Goal: Task Accomplishment & Management: Manage account settings

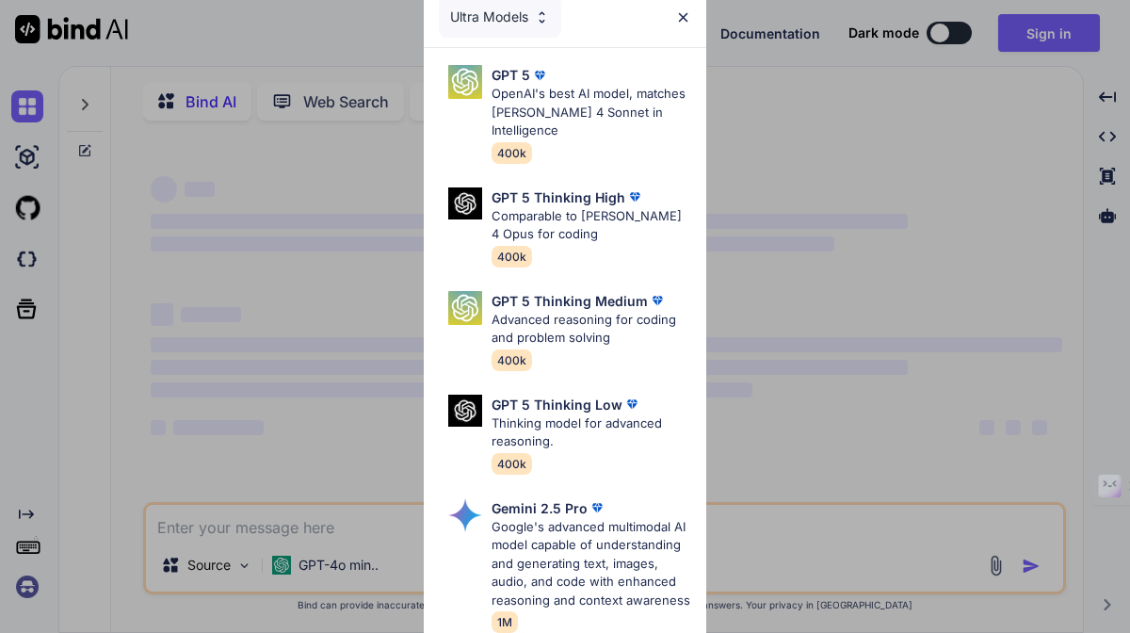
type textarea "x"
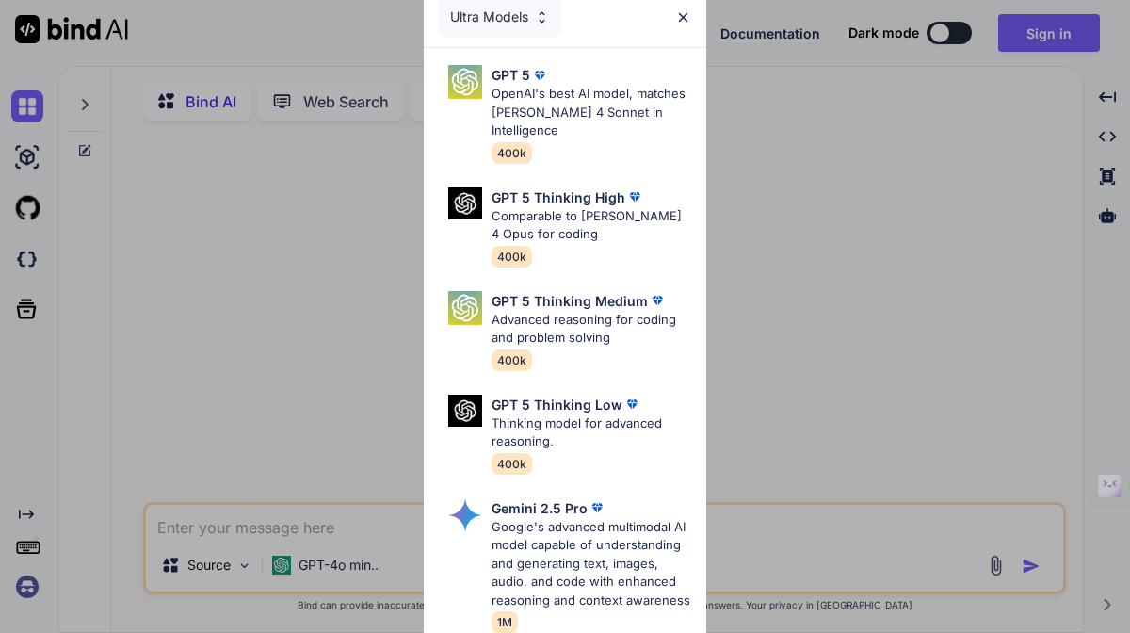
click at [692, 12] on div "Ultra Models" at bounding box center [565, 17] width 282 height 60
click at [681, 17] on img at bounding box center [683, 17] width 16 height 16
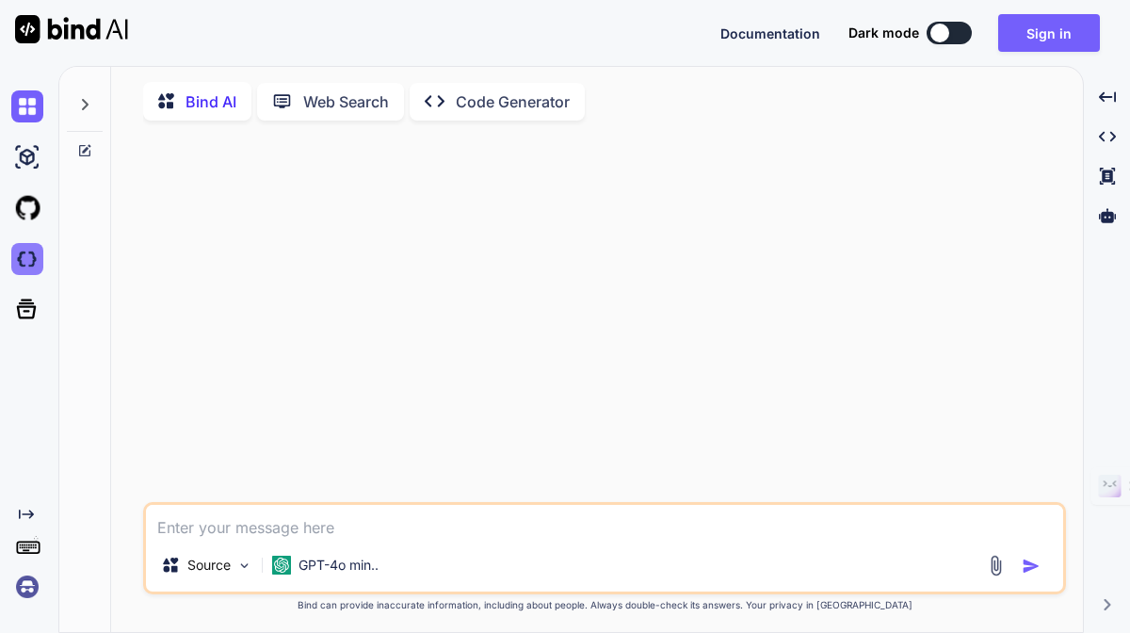
click at [26, 261] on img at bounding box center [27, 259] width 32 height 32
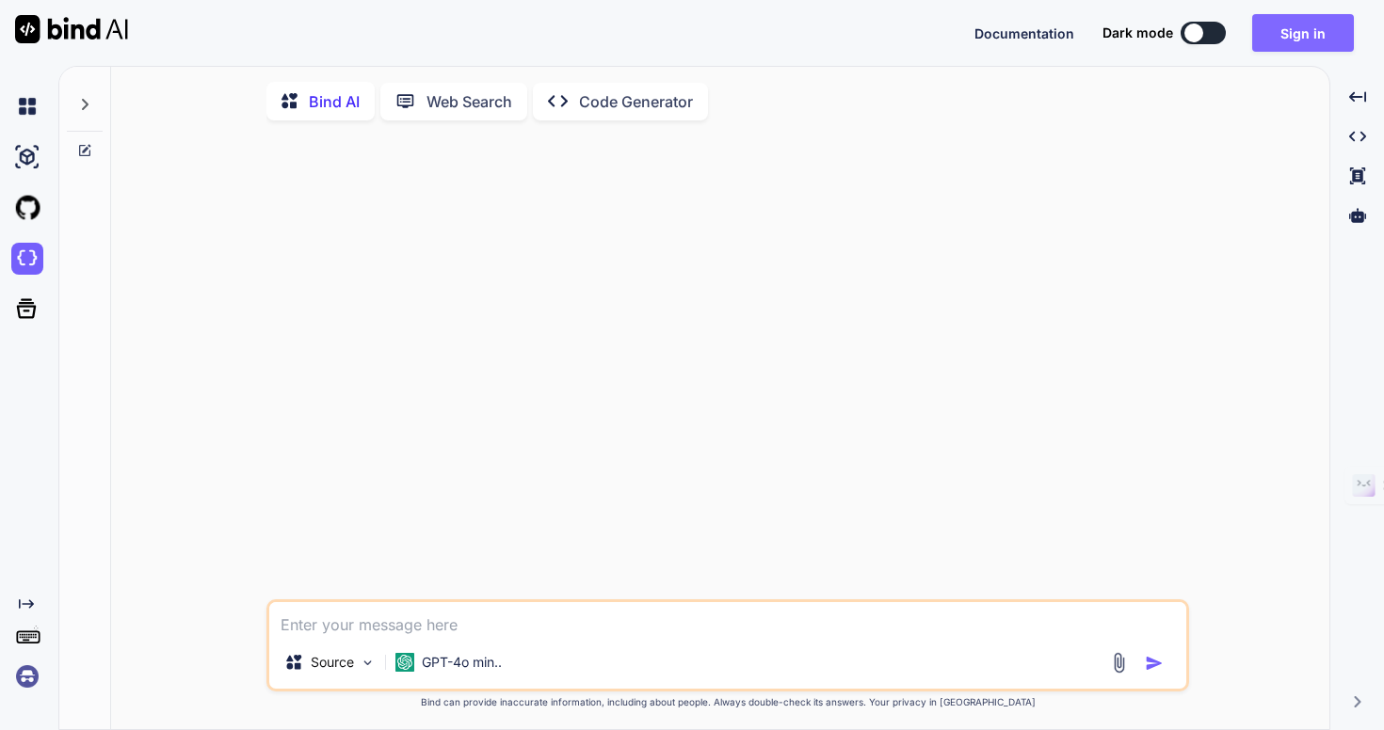
click at [1129, 30] on button "Sign in" at bounding box center [1303, 33] width 102 height 38
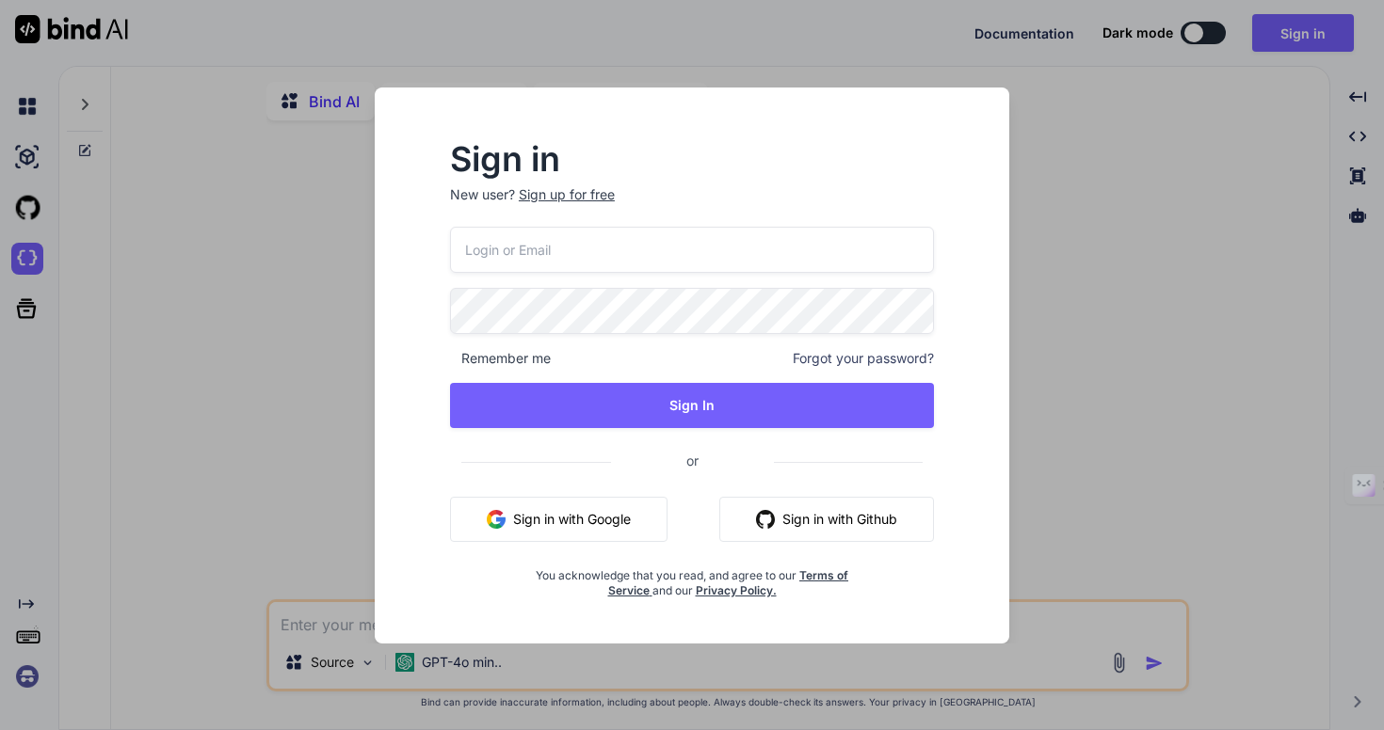
click at [682, 235] on input "email" at bounding box center [692, 250] width 484 height 46
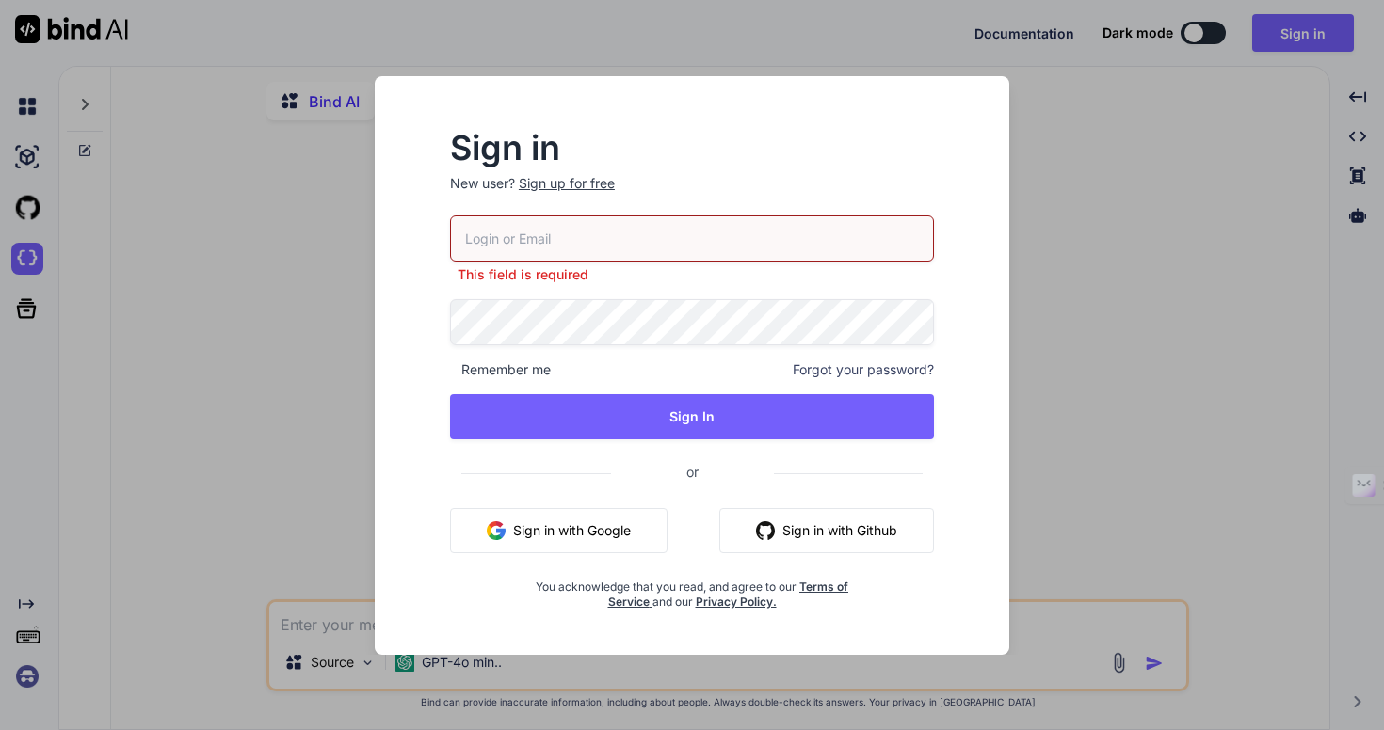
click at [0, 632] on nordpass-portal at bounding box center [0, 730] width 0 height 0
type input "collaroaniello@outlook.it"
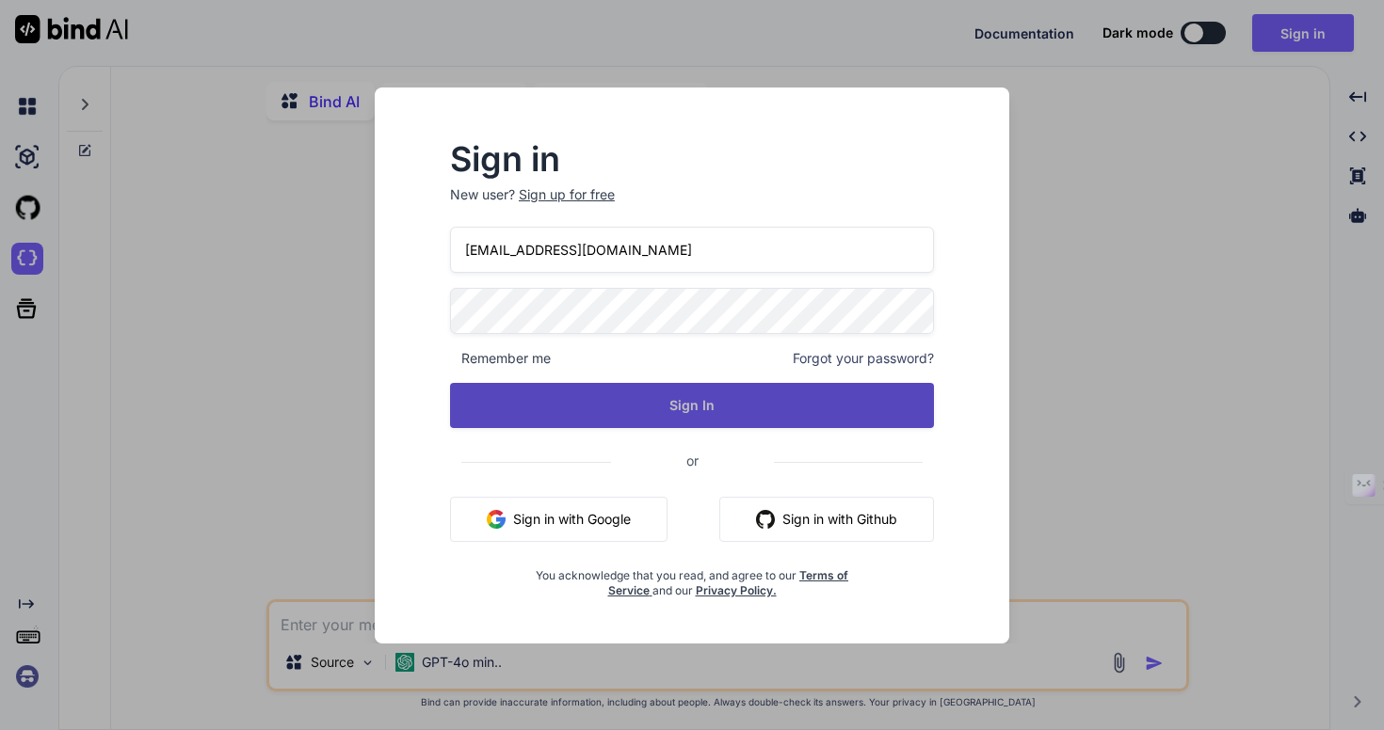
click at [624, 409] on button "Sign In" at bounding box center [692, 405] width 484 height 45
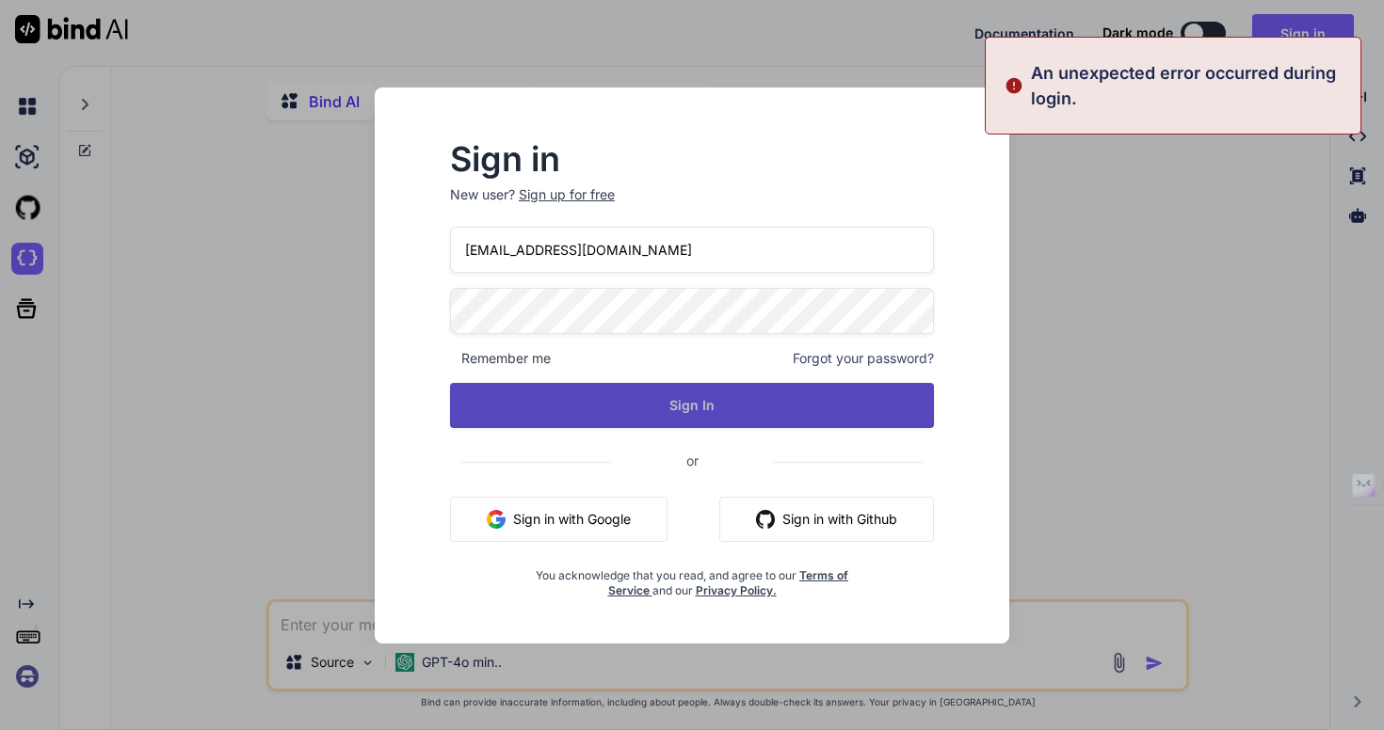
click at [620, 407] on button "Sign In" at bounding box center [692, 405] width 484 height 45
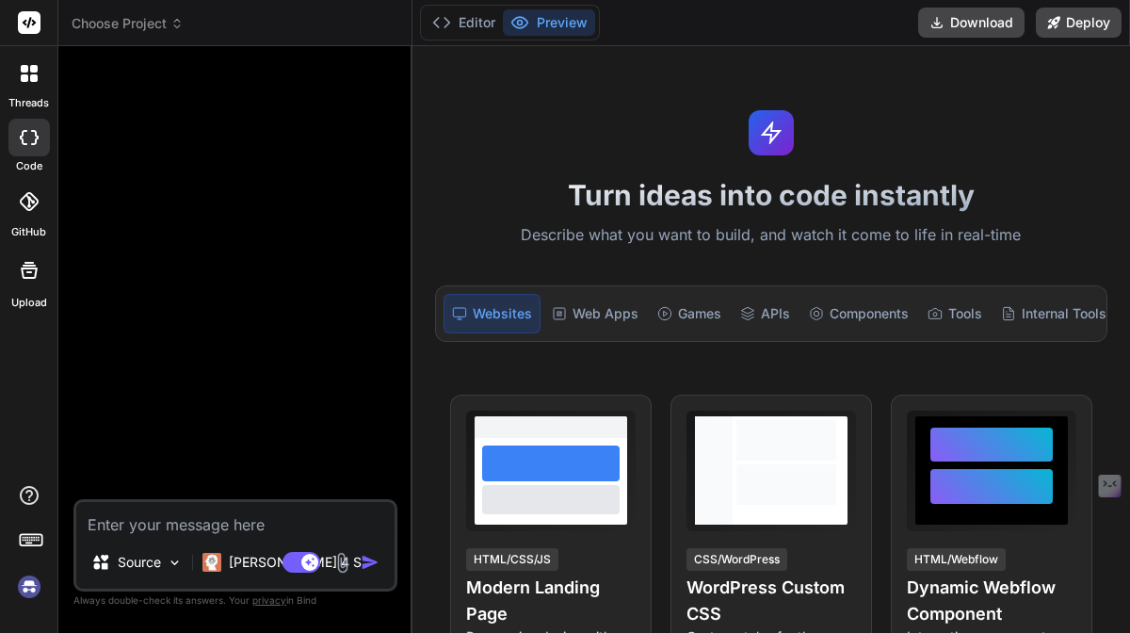
click at [28, 210] on icon at bounding box center [28, 201] width 19 height 19
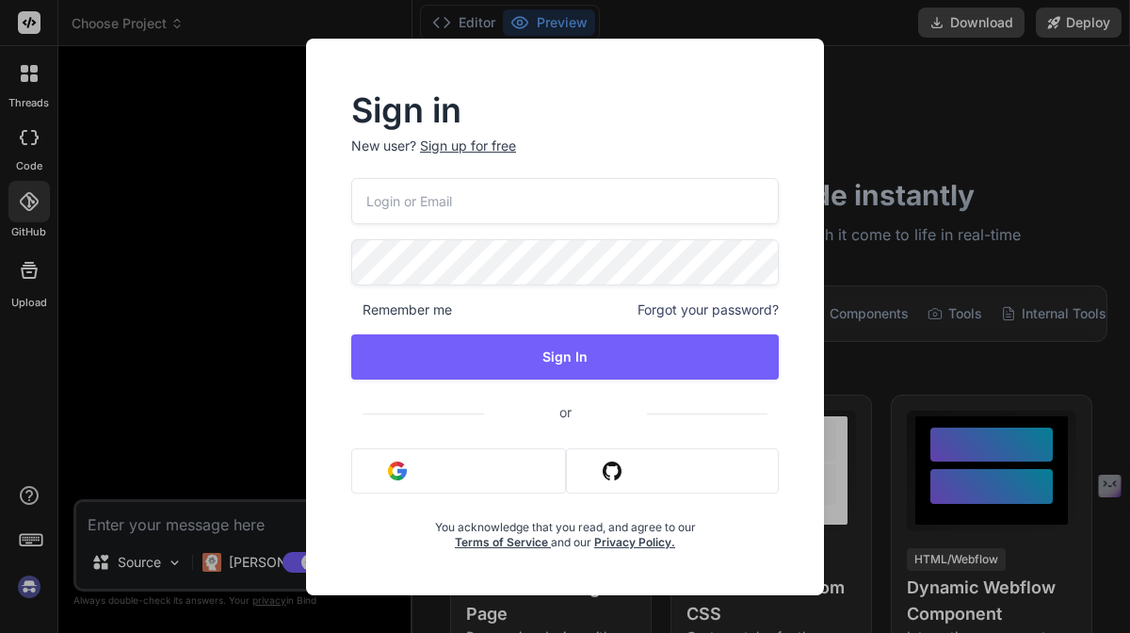
type textarea "x"
click at [450, 213] on input "email" at bounding box center [564, 201] width 427 height 46
type input "col"
click at [408, 211] on input "col" at bounding box center [564, 201] width 427 height 46
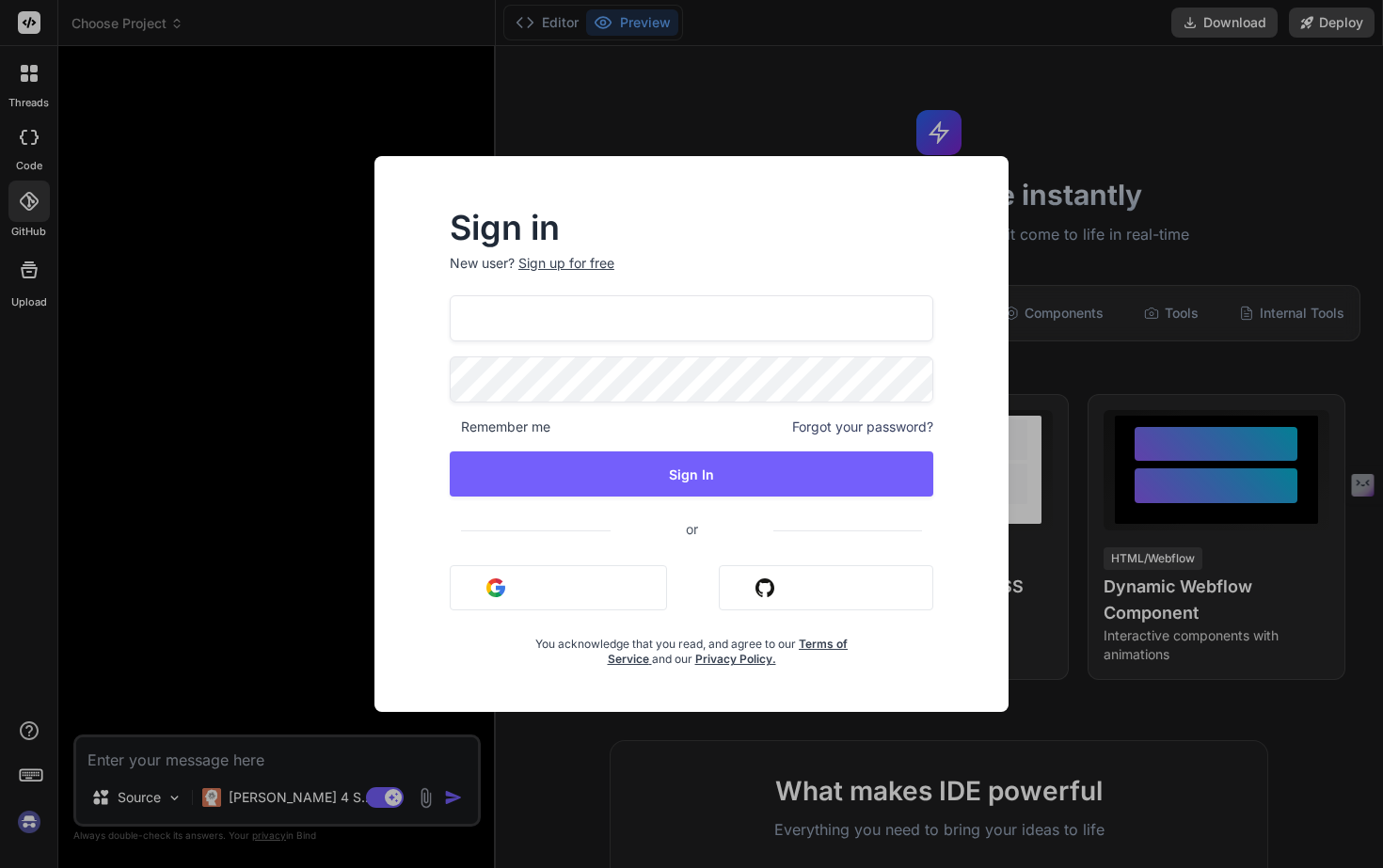
type textarea "x"
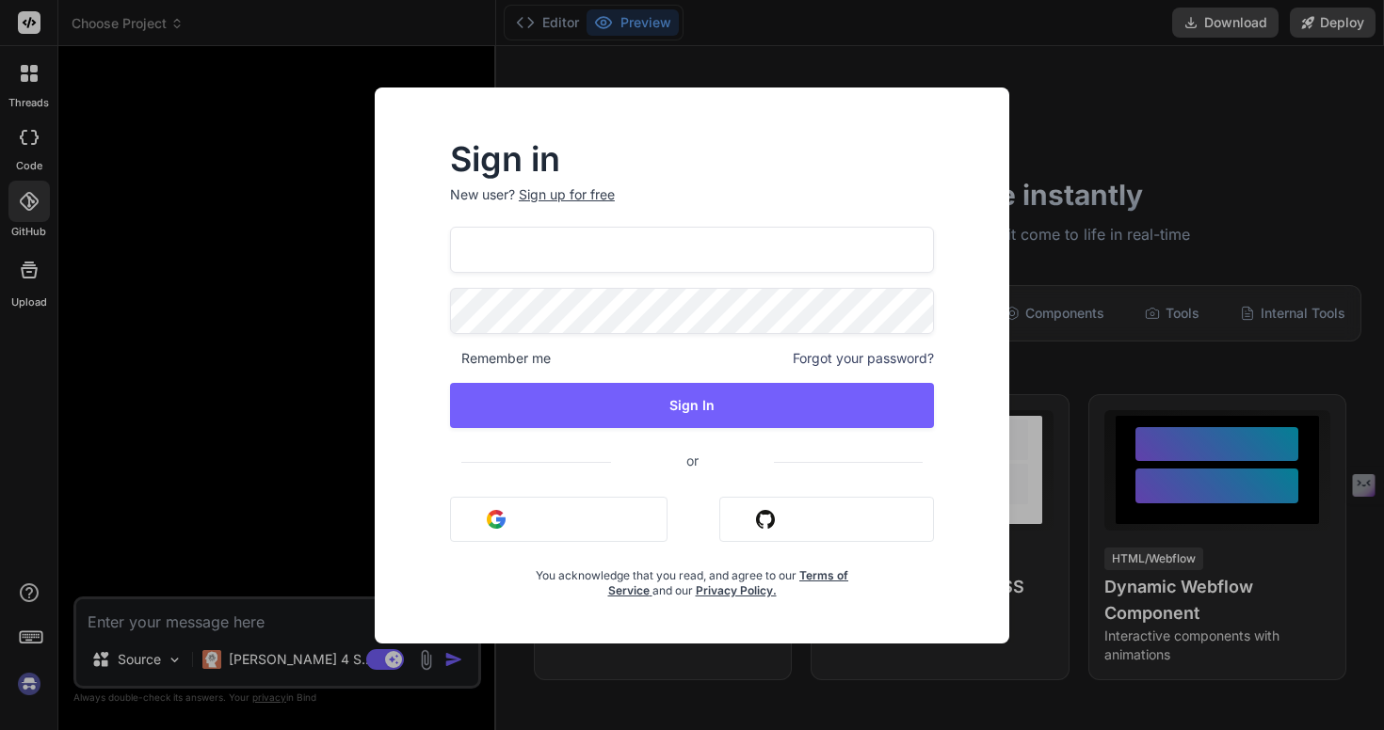
click at [913, 251] on div "col" at bounding box center [692, 250] width 484 height 46
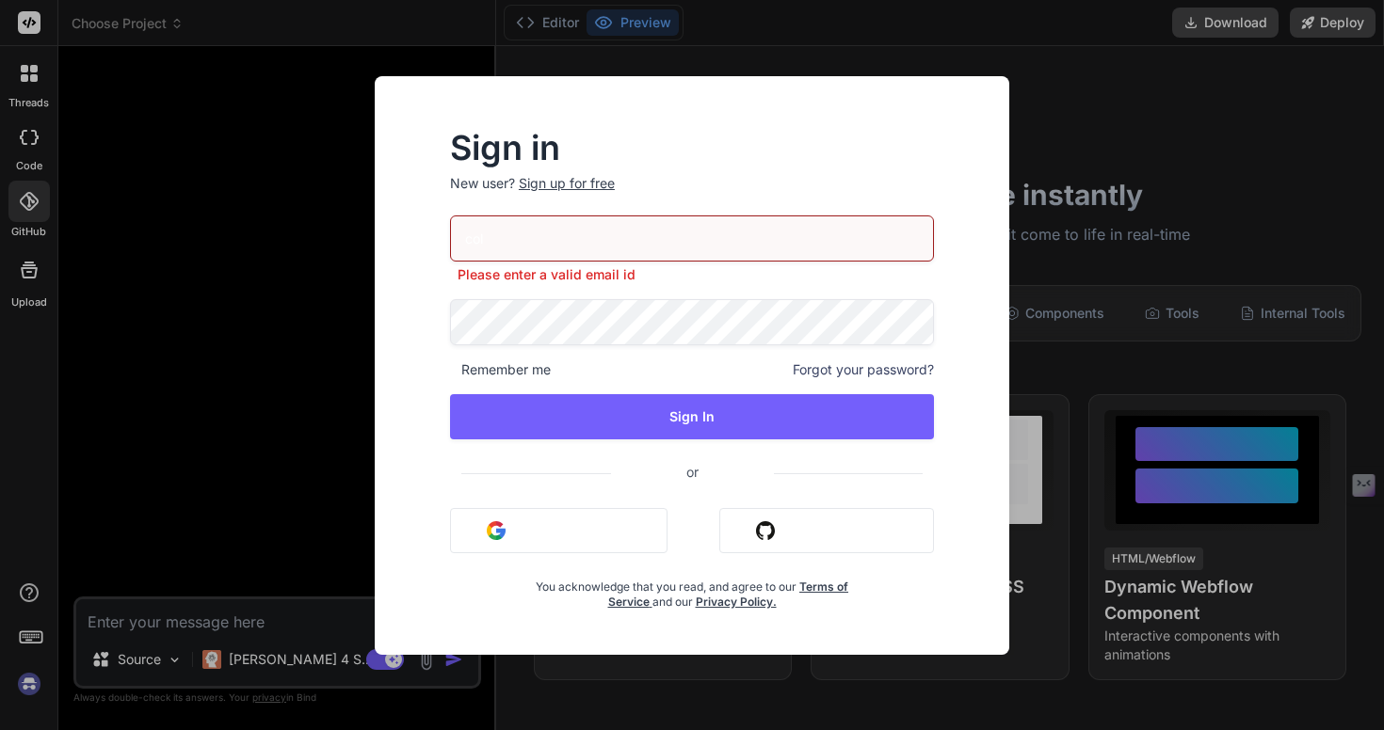
click at [854, 241] on input "col" at bounding box center [692, 239] width 484 height 46
click at [798, 237] on input "col" at bounding box center [692, 239] width 484 height 46
type input "colco"
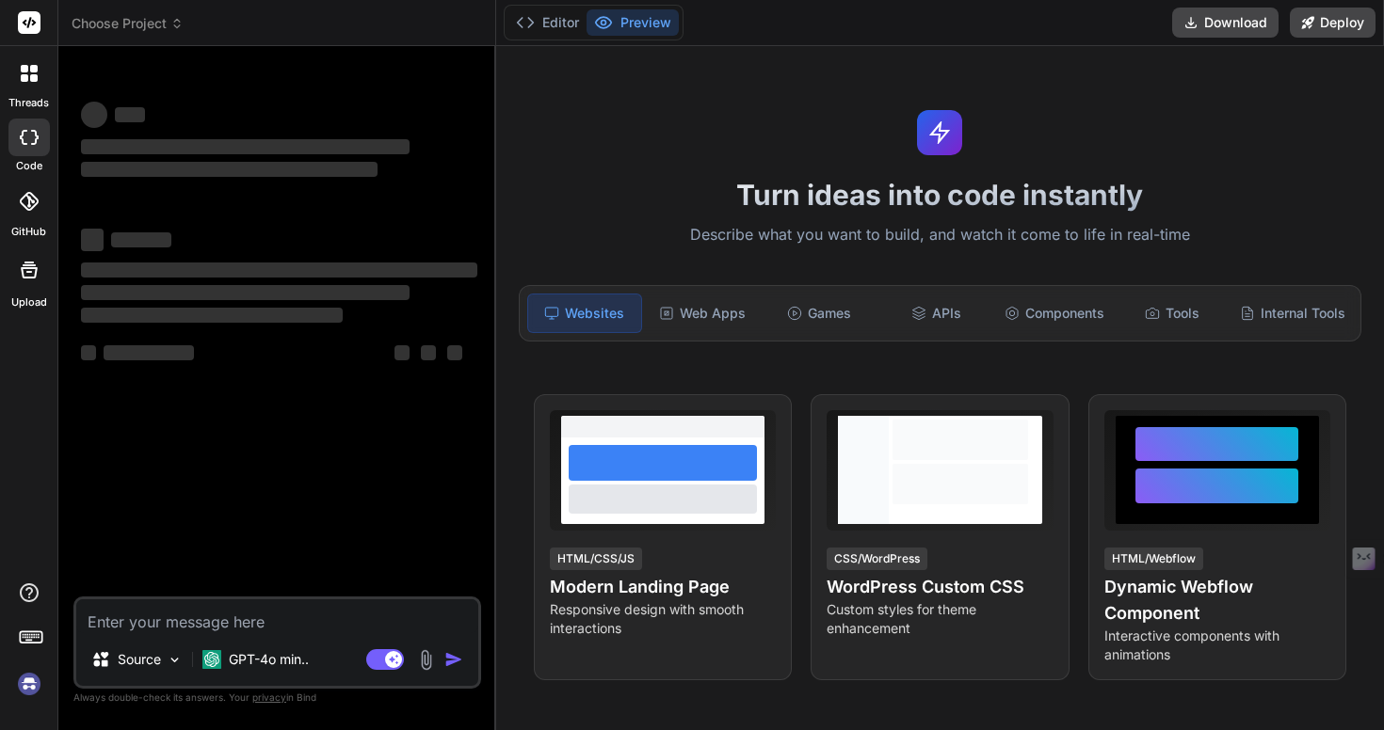
type textarea "x"
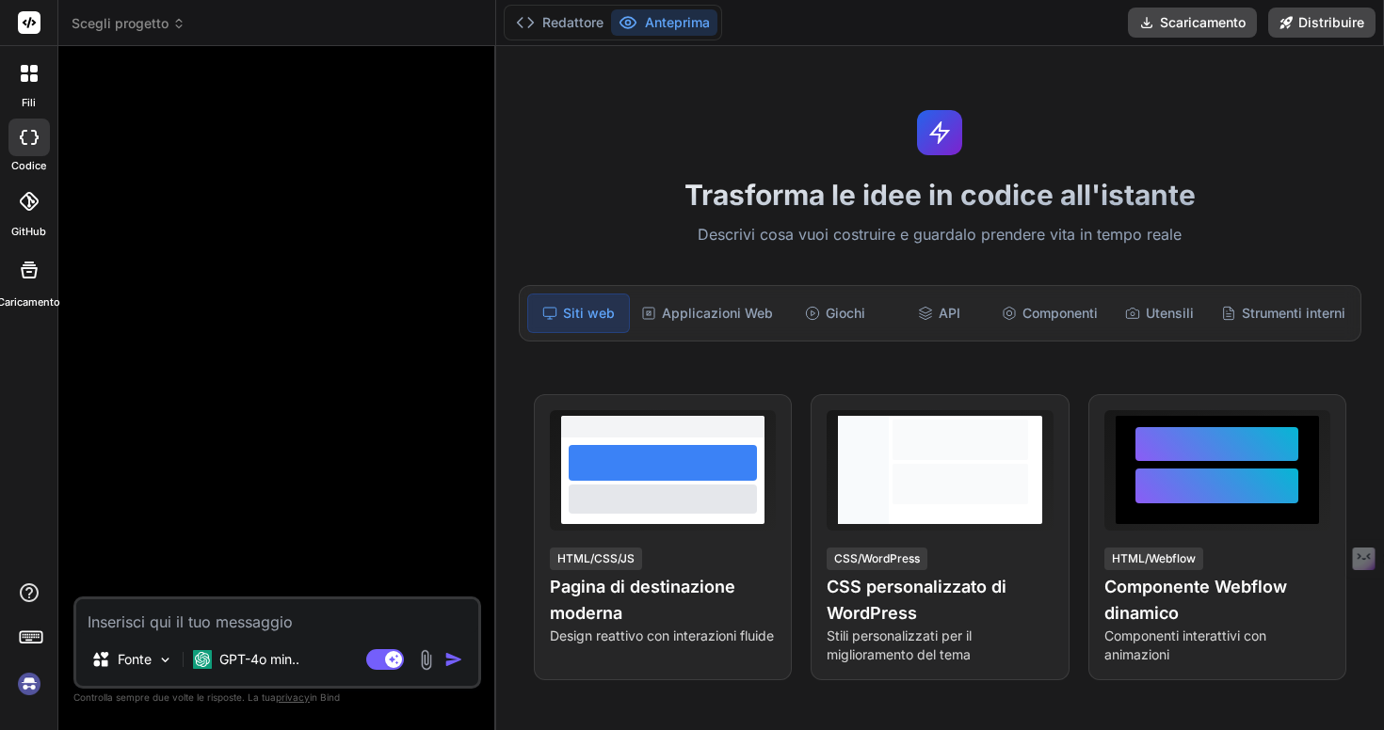
click at [31, 688] on img at bounding box center [29, 684] width 32 height 32
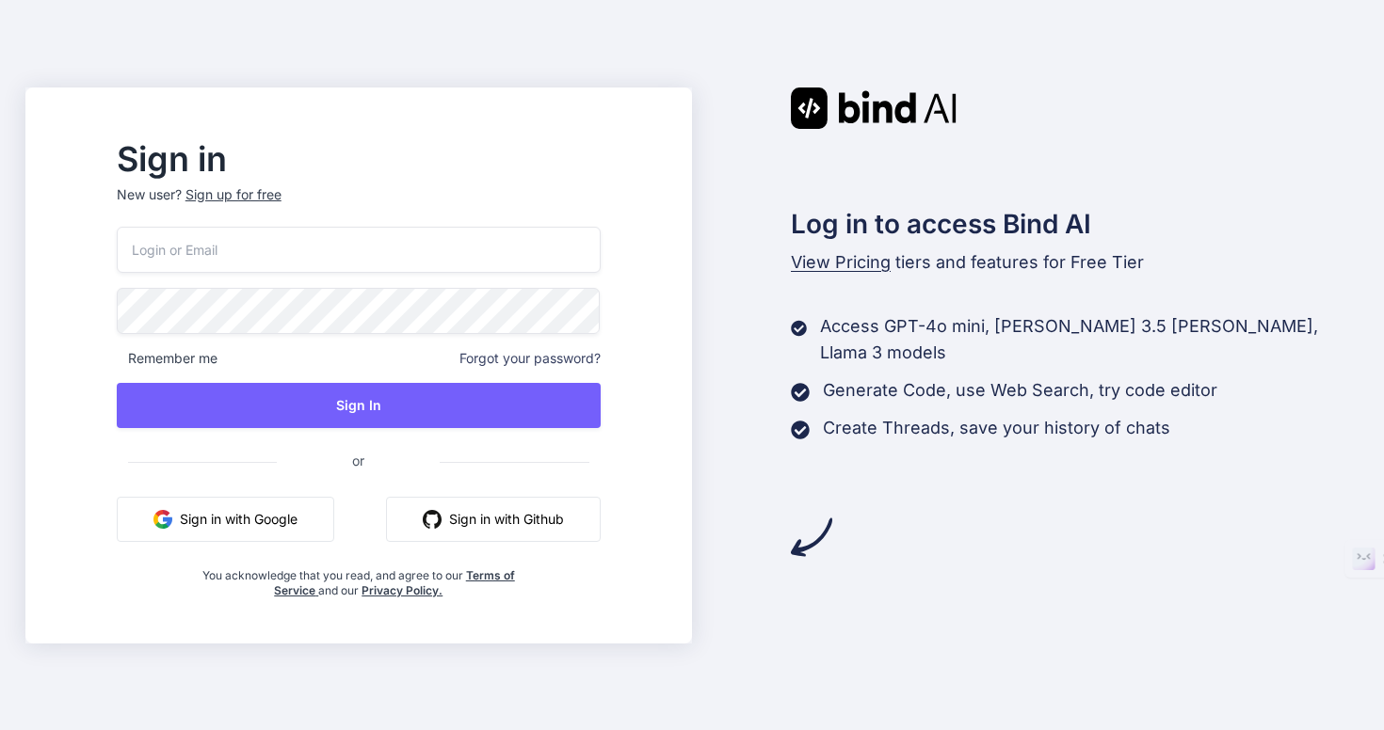
click at [439, 222] on p "New user? Sign up for free" at bounding box center [359, 205] width 484 height 41
click at [414, 240] on input "email" at bounding box center [359, 250] width 484 height 46
type input "collaroaniello@outlook.it"
drag, startPoint x: 1131, startPoint y: 169, endPoint x: 1014, endPoint y: 166, distance: 117.7
click at [0, 729] on nordpass-portal at bounding box center [0, 730] width 0 height 0
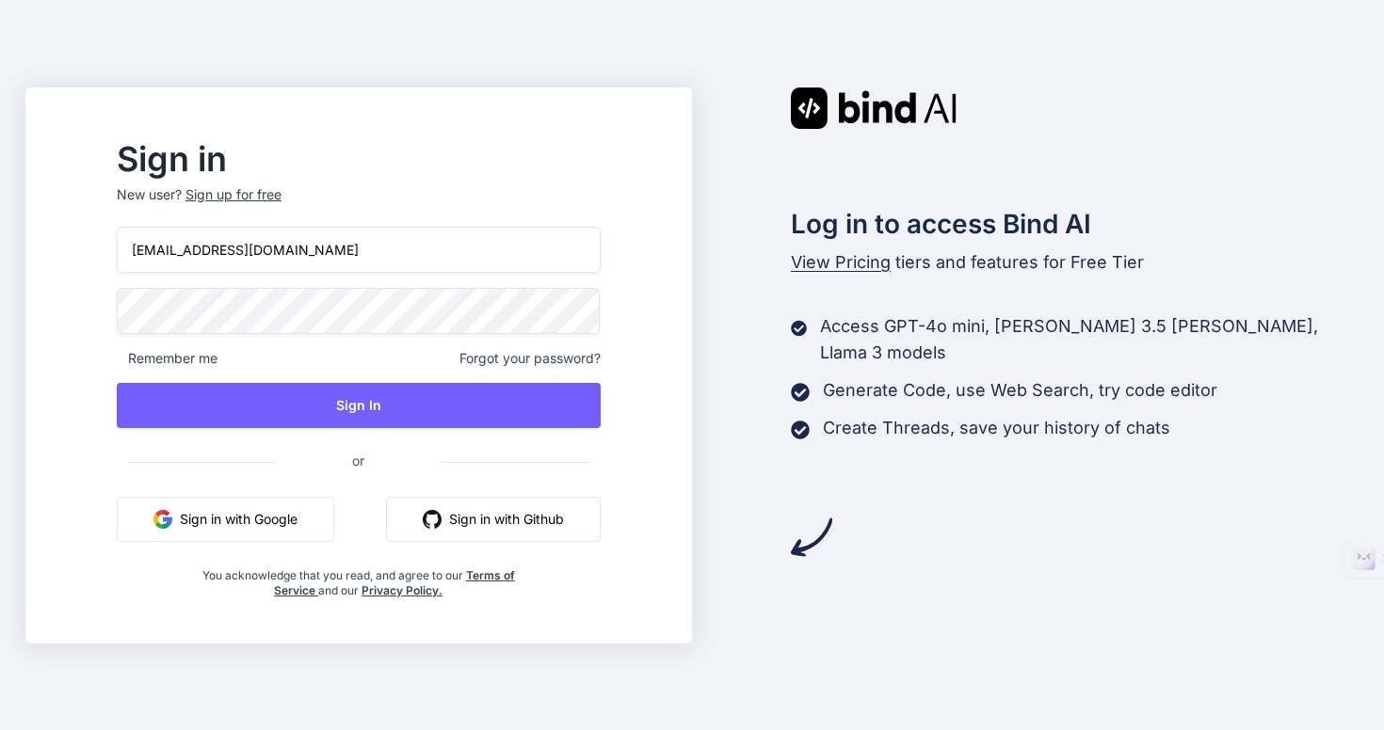
click at [0, 729] on nordpass-portal at bounding box center [0, 730] width 0 height 0
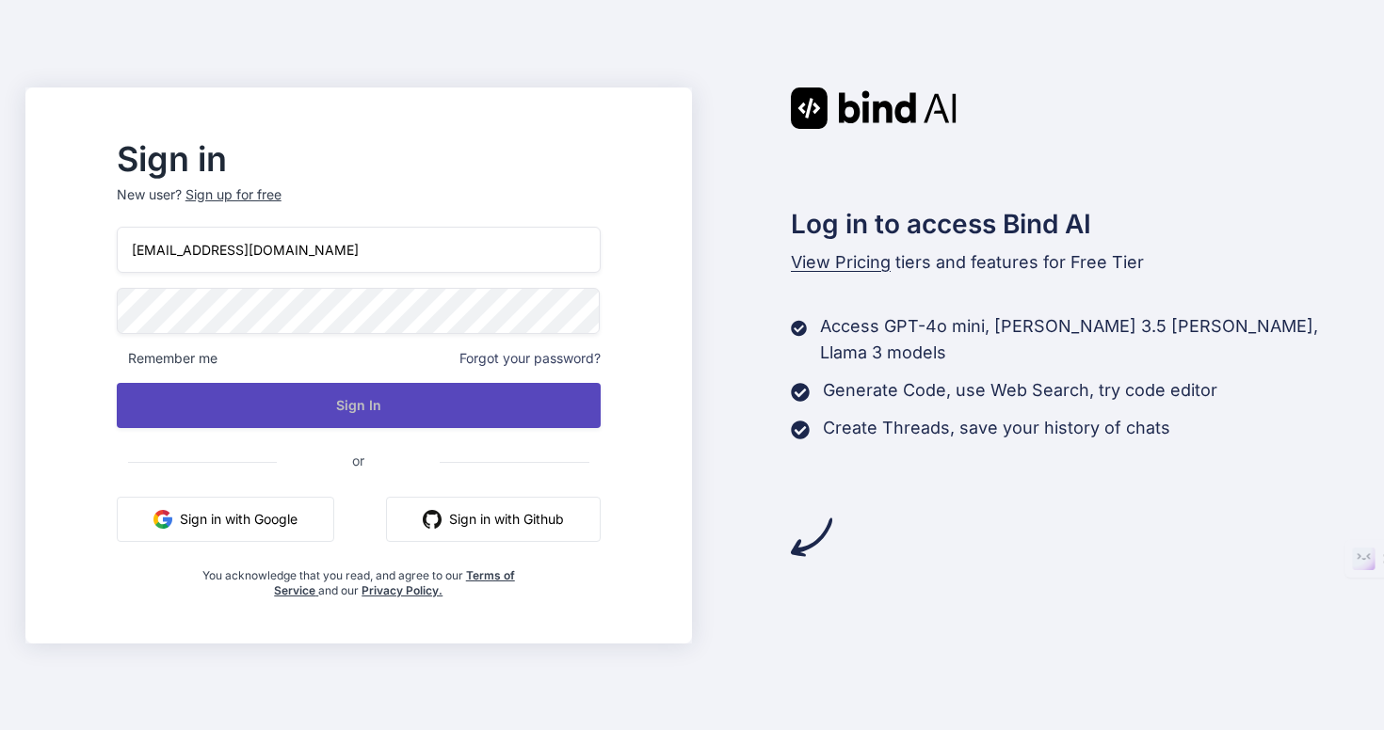
click at [466, 397] on button "Sign In" at bounding box center [359, 405] width 484 height 45
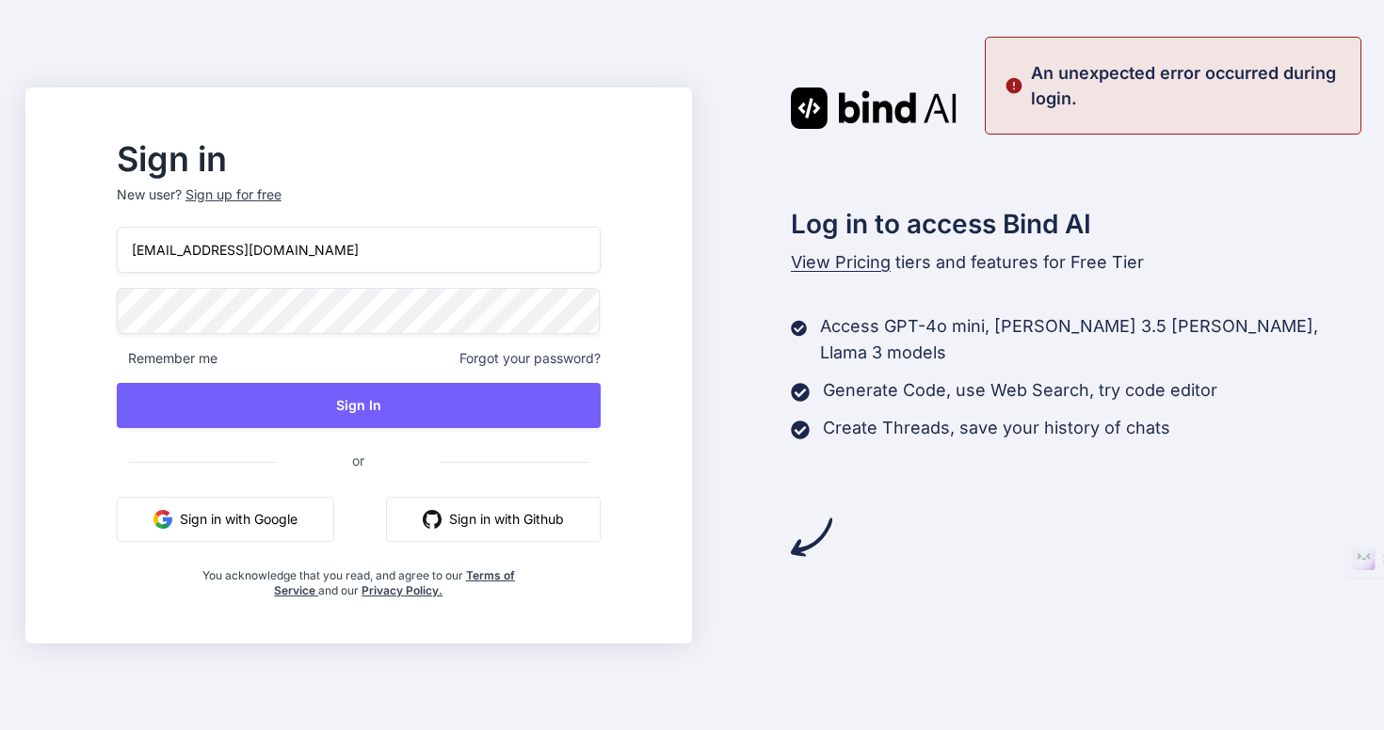
click at [0, 729] on nordpass-portal at bounding box center [0, 730] width 0 height 0
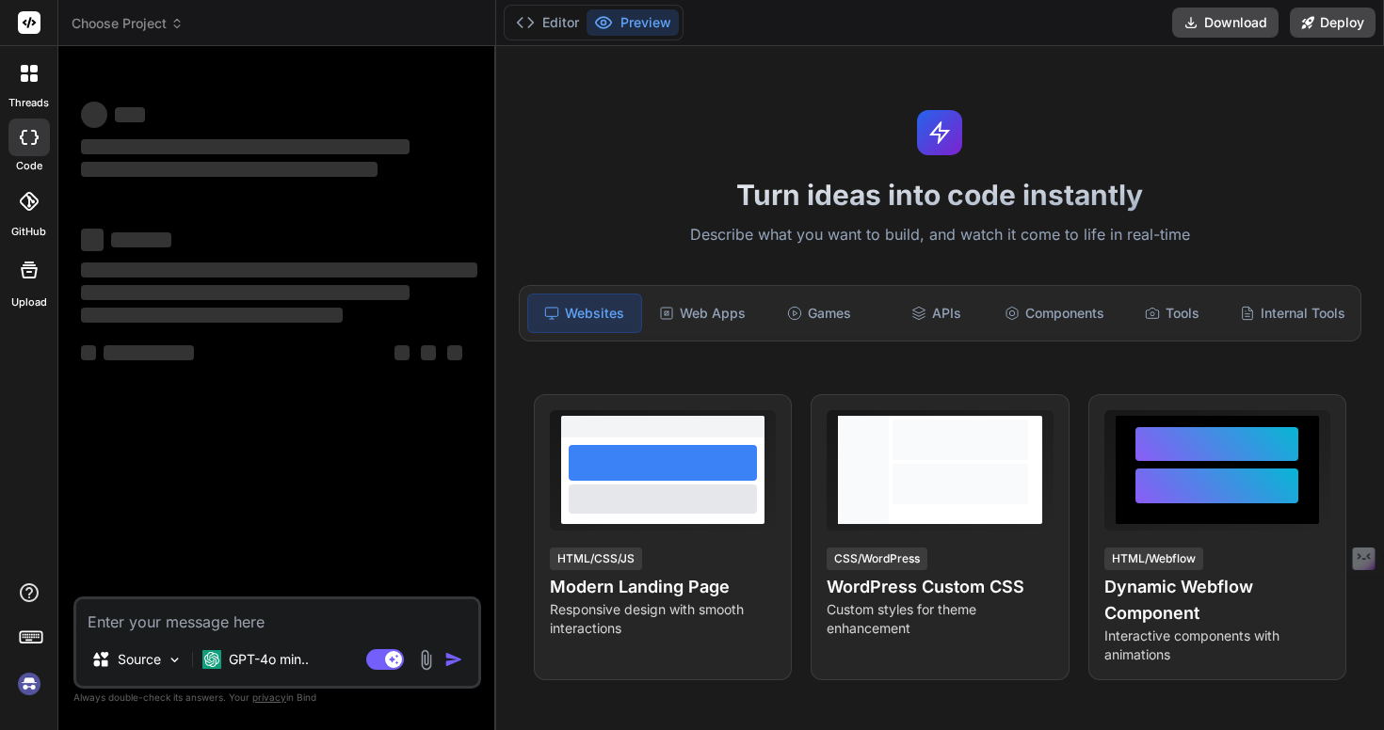
type textarea "x"
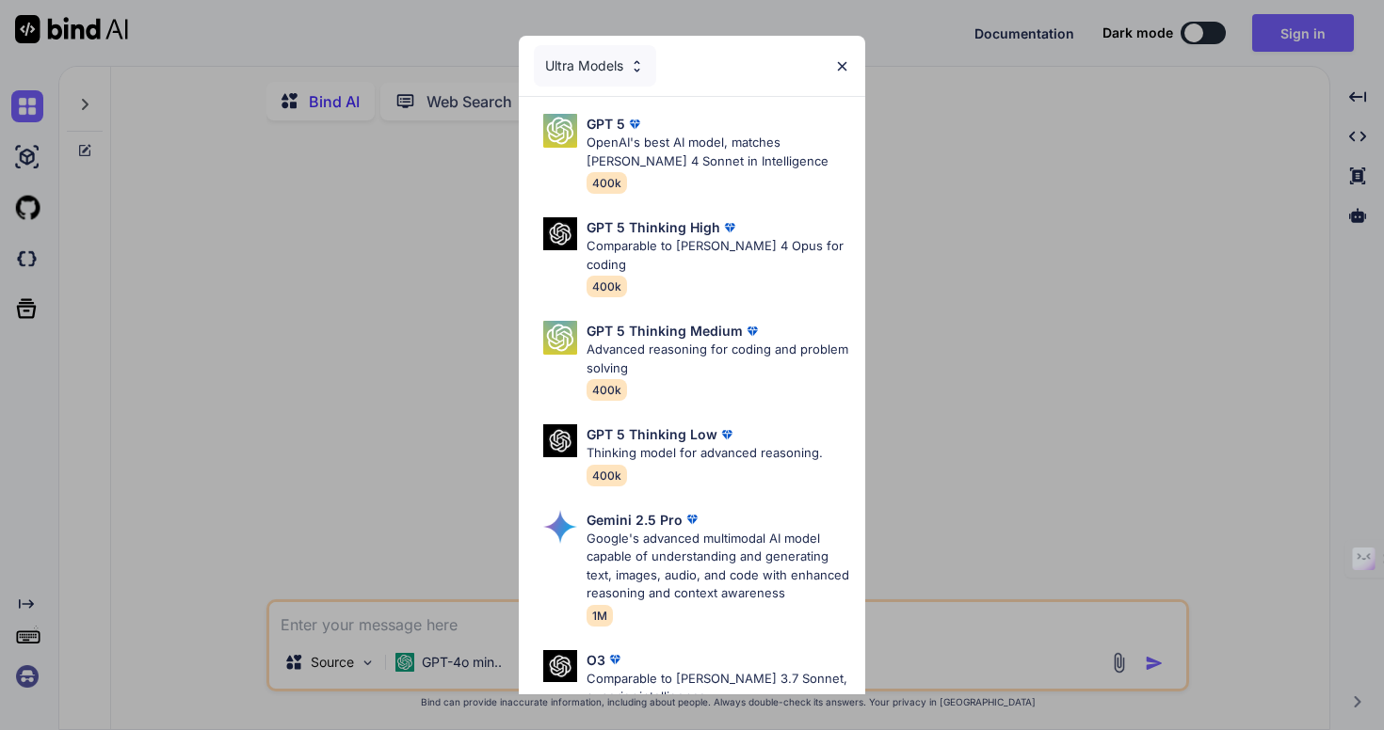
click at [847, 70] on img at bounding box center [842, 66] width 16 height 16
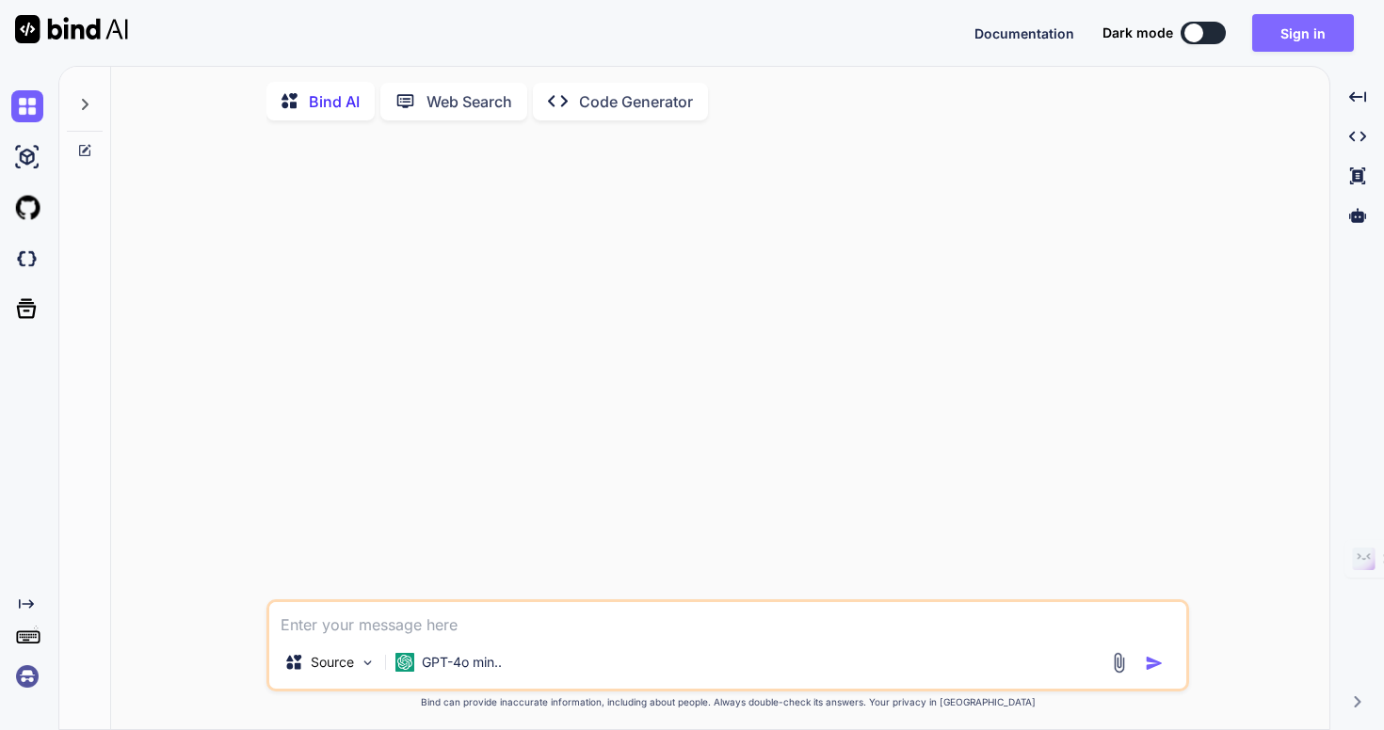
click at [1311, 50] on button "Sign in" at bounding box center [1303, 33] width 102 height 38
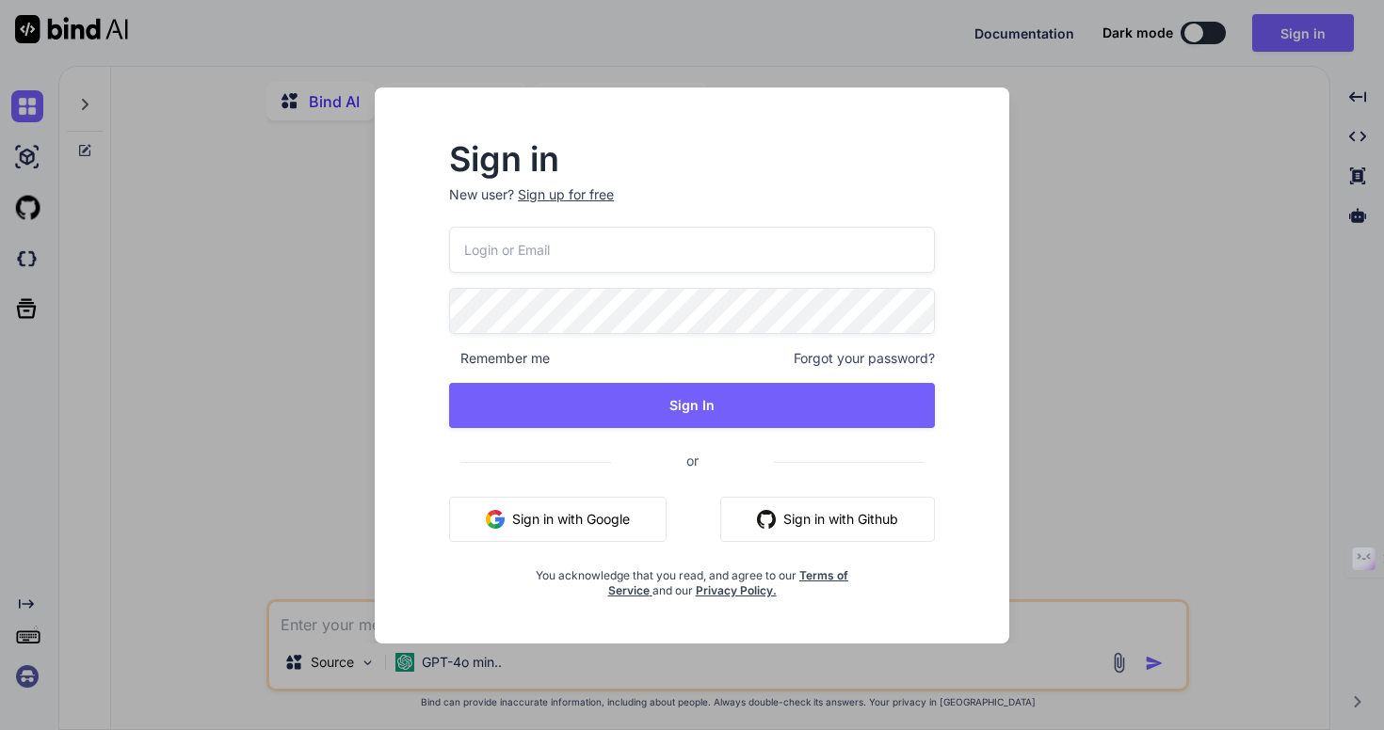
type textarea "x"
click at [620, 495] on div "Remember me Forgot your password? Sign In or Sign in with Google Sign in with G…" at bounding box center [692, 413] width 484 height 372
click at [580, 525] on button "Sign in with Google" at bounding box center [558, 519] width 217 height 45
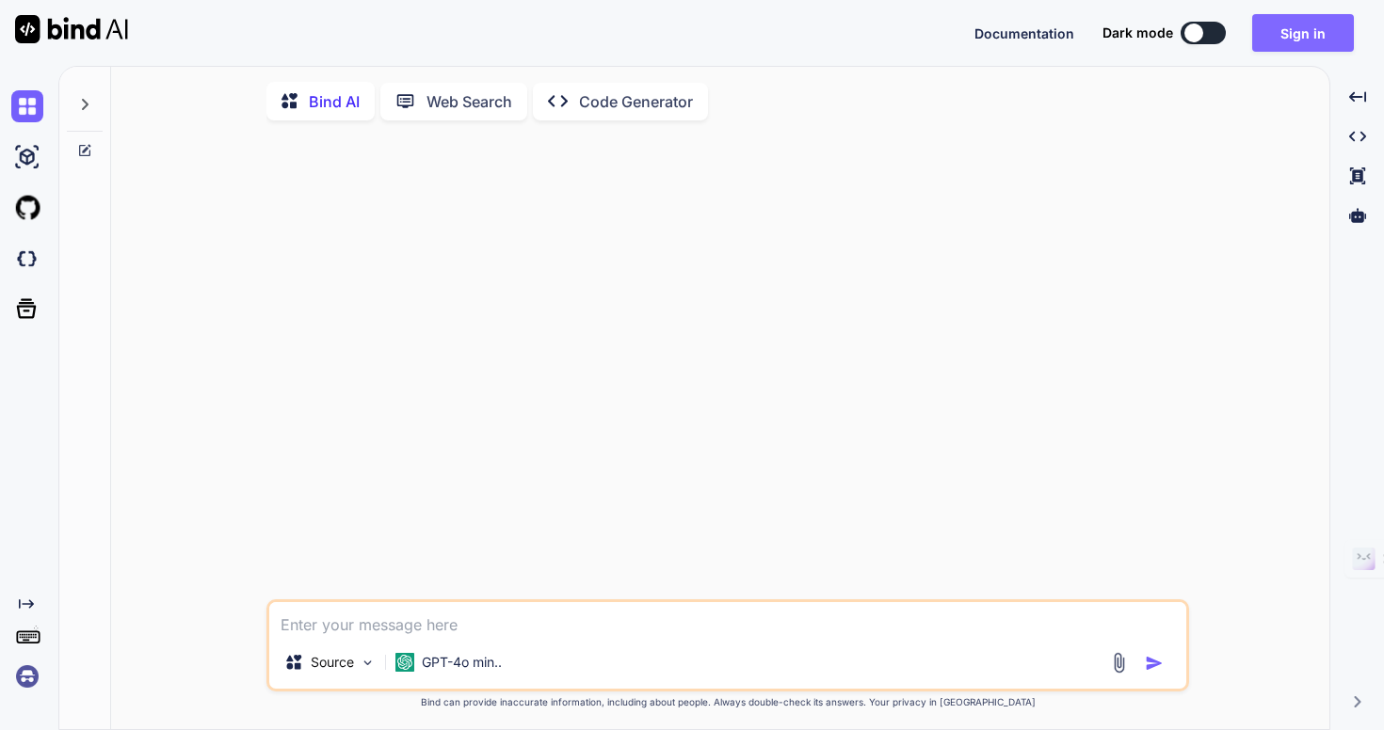
click at [1306, 31] on button "Sign in" at bounding box center [1303, 33] width 102 height 38
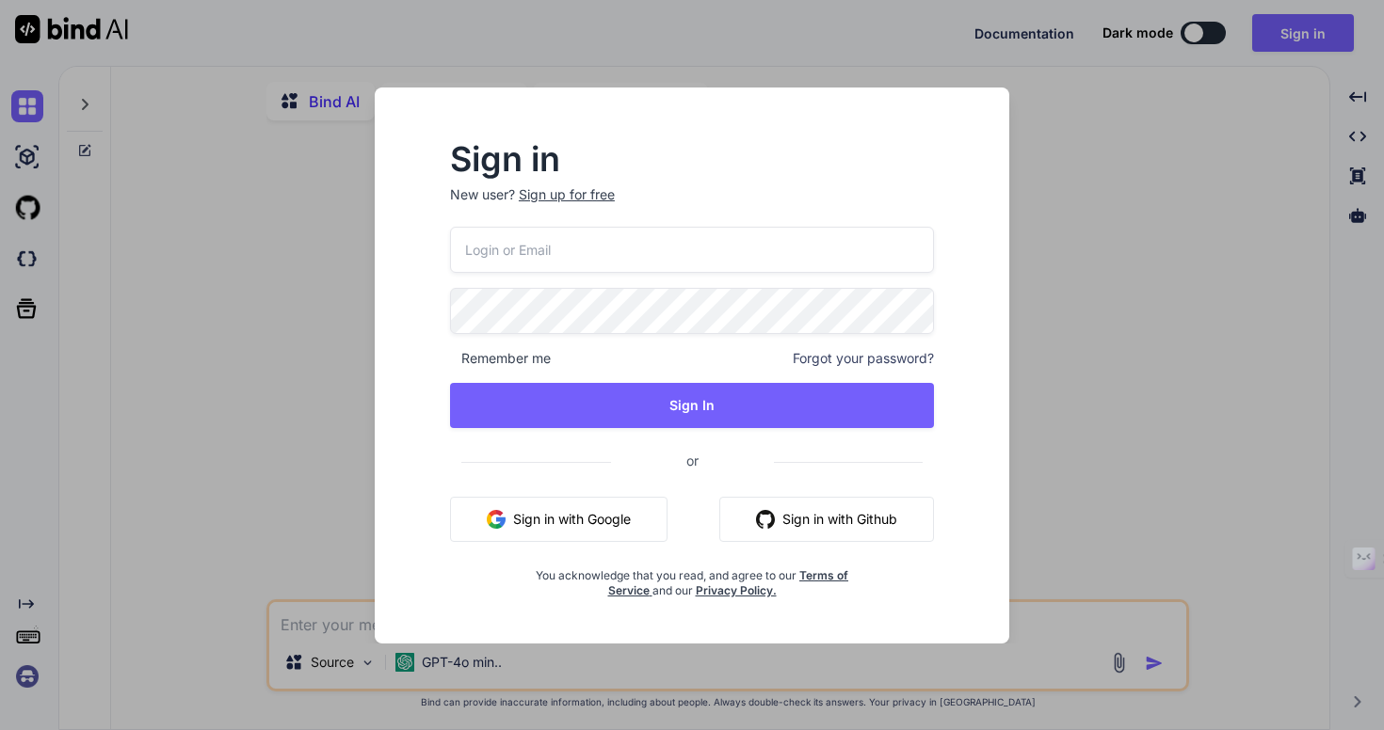
click at [638, 272] on div "Remember me Forgot your password? Sign In or Sign in with Google Sign in with G…" at bounding box center [692, 413] width 484 height 372
click at [610, 252] on input "email" at bounding box center [692, 250] width 484 height 46
click at [0, 729] on nordpass-autofill-portal at bounding box center [0, 730] width 0 height 0
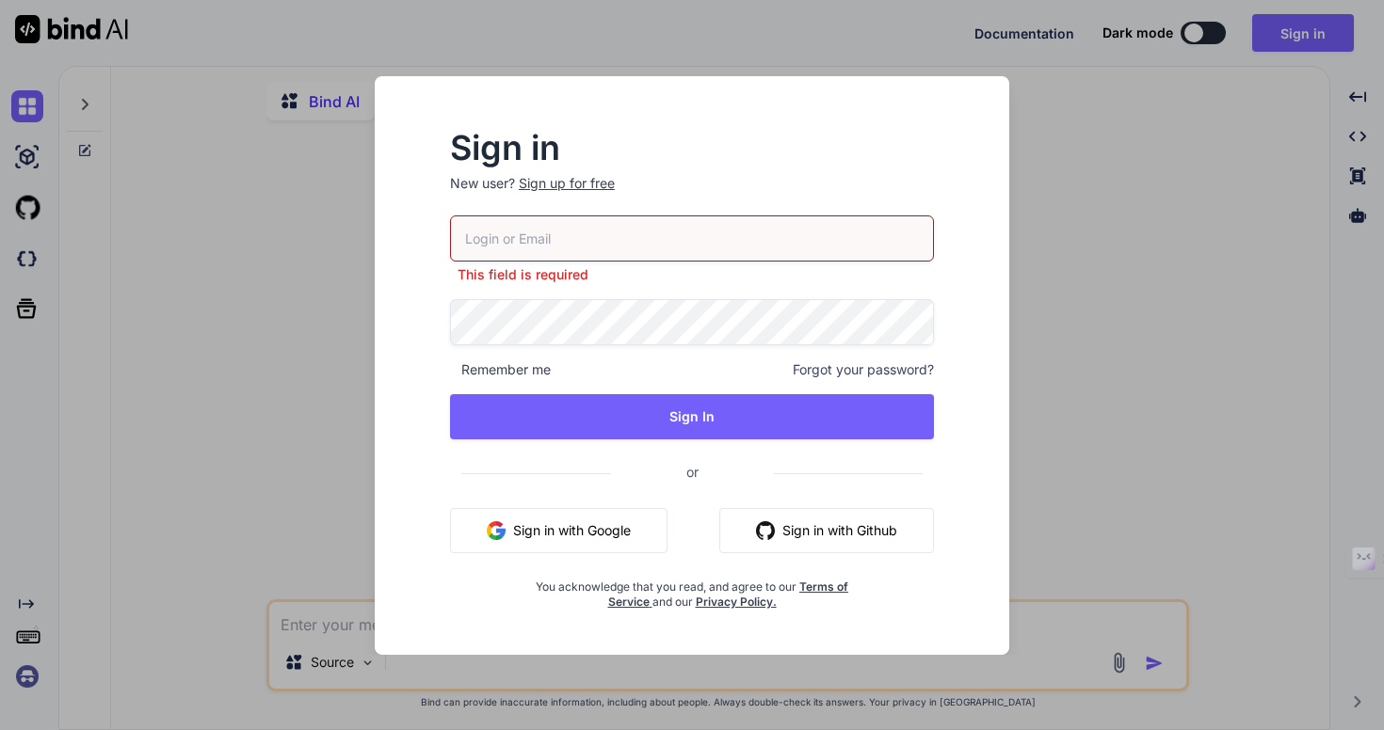
type input "[EMAIL_ADDRESS][DOMAIN_NAME]"
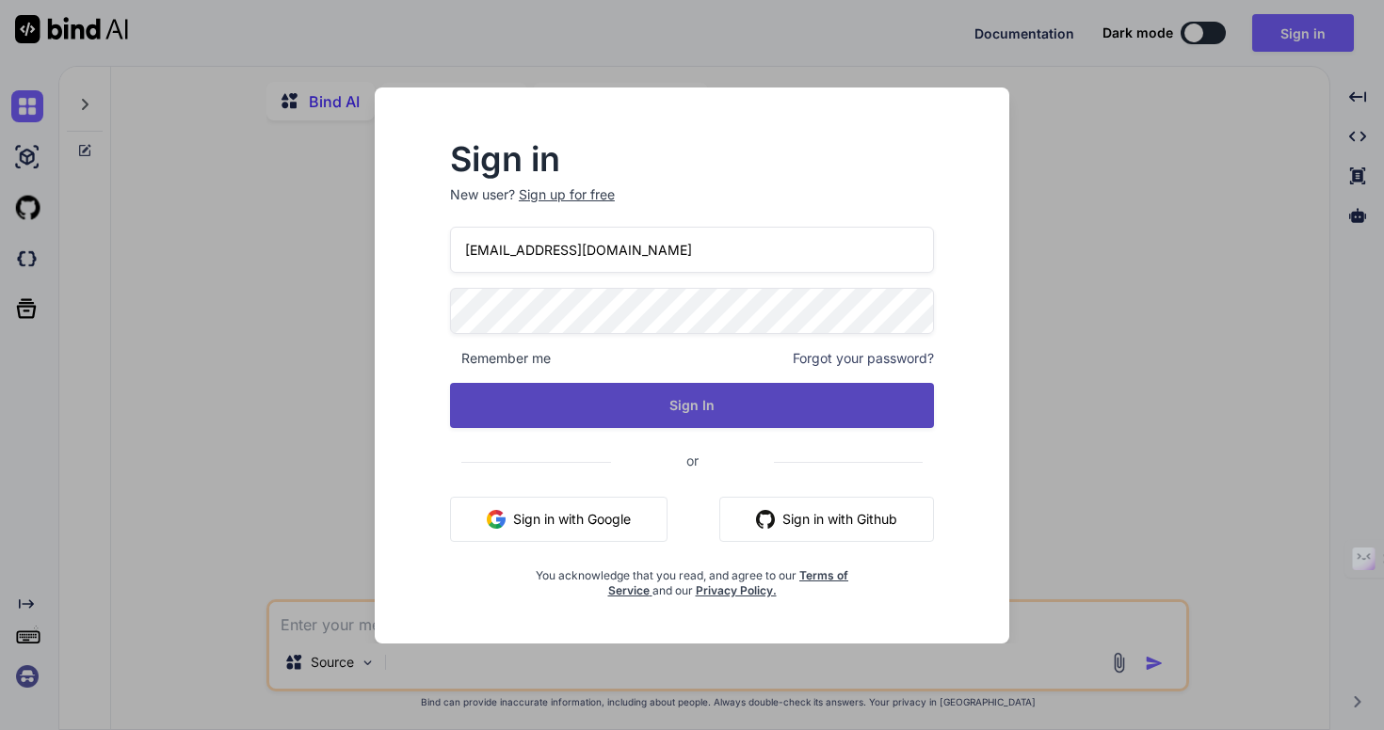
click at [607, 406] on button "Sign In" at bounding box center [692, 405] width 484 height 45
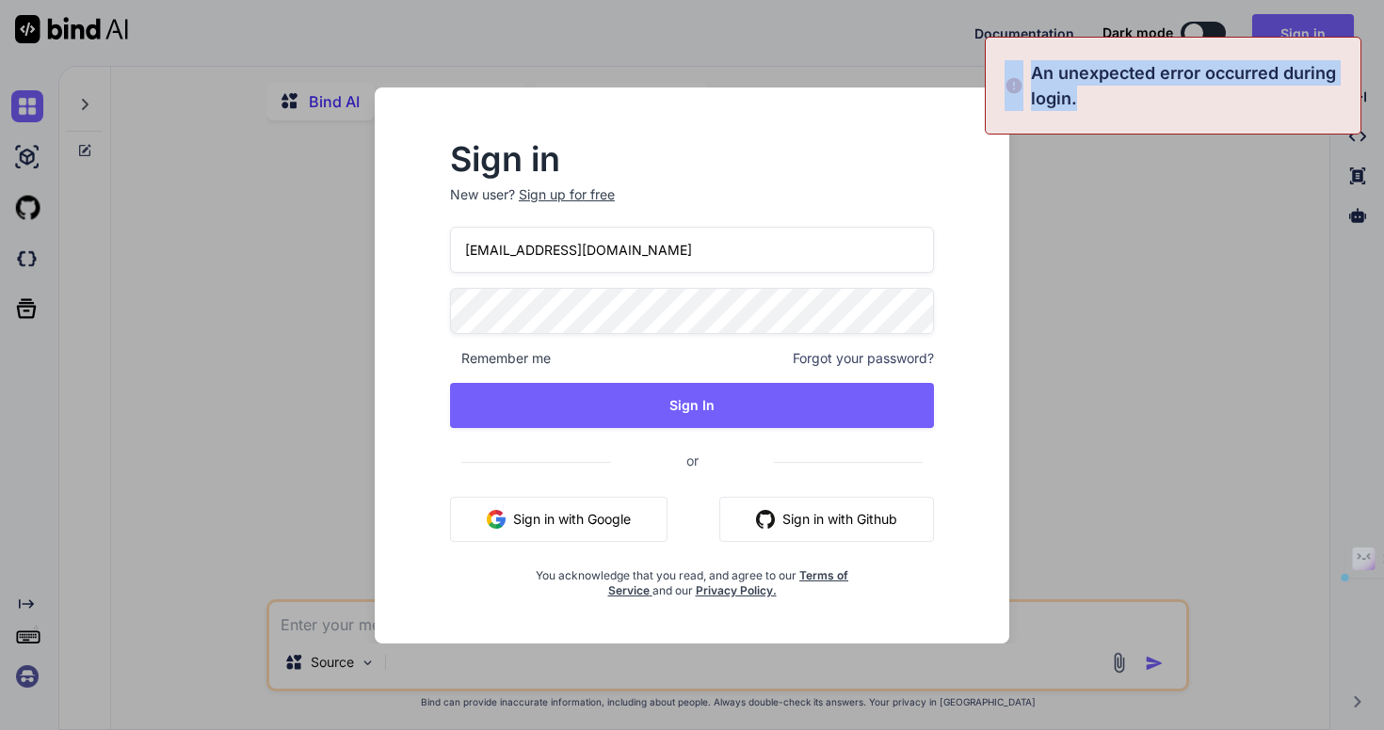
drag, startPoint x: 1101, startPoint y: 118, endPoint x: 1016, endPoint y: 69, distance: 98.7
click at [1016, 69] on div "An unexpected error occurred during login." at bounding box center [1173, 86] width 377 height 98
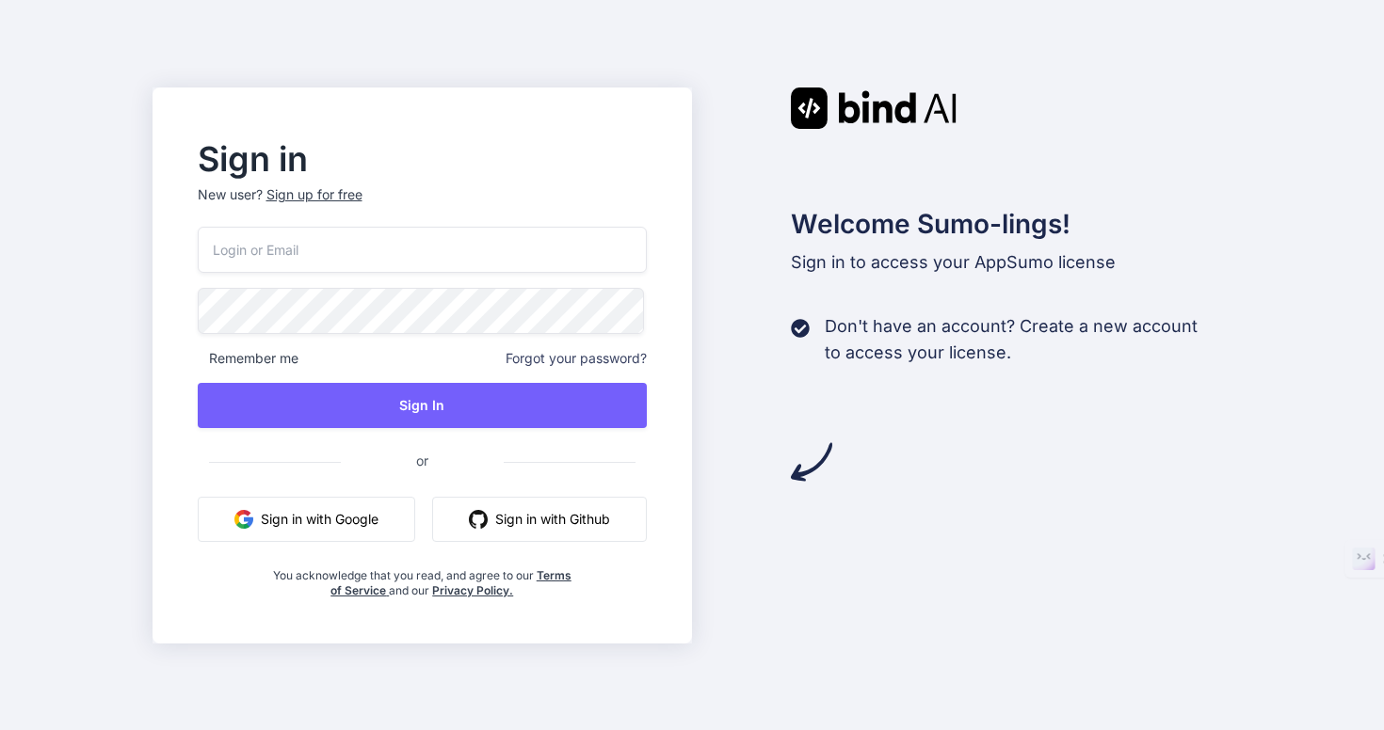
click at [332, 200] on div "Sign up for free" at bounding box center [314, 194] width 96 height 19
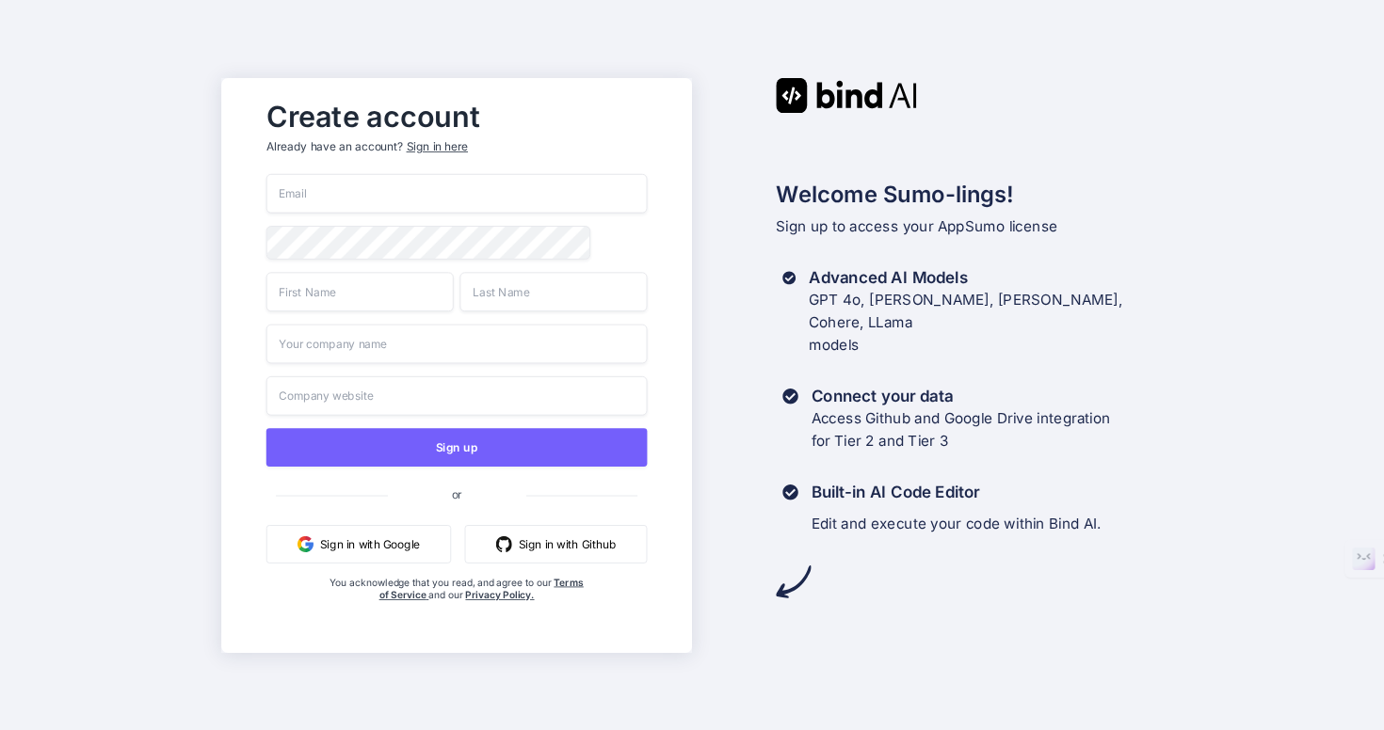
click at [335, 202] on input "email" at bounding box center [456, 194] width 381 height 40
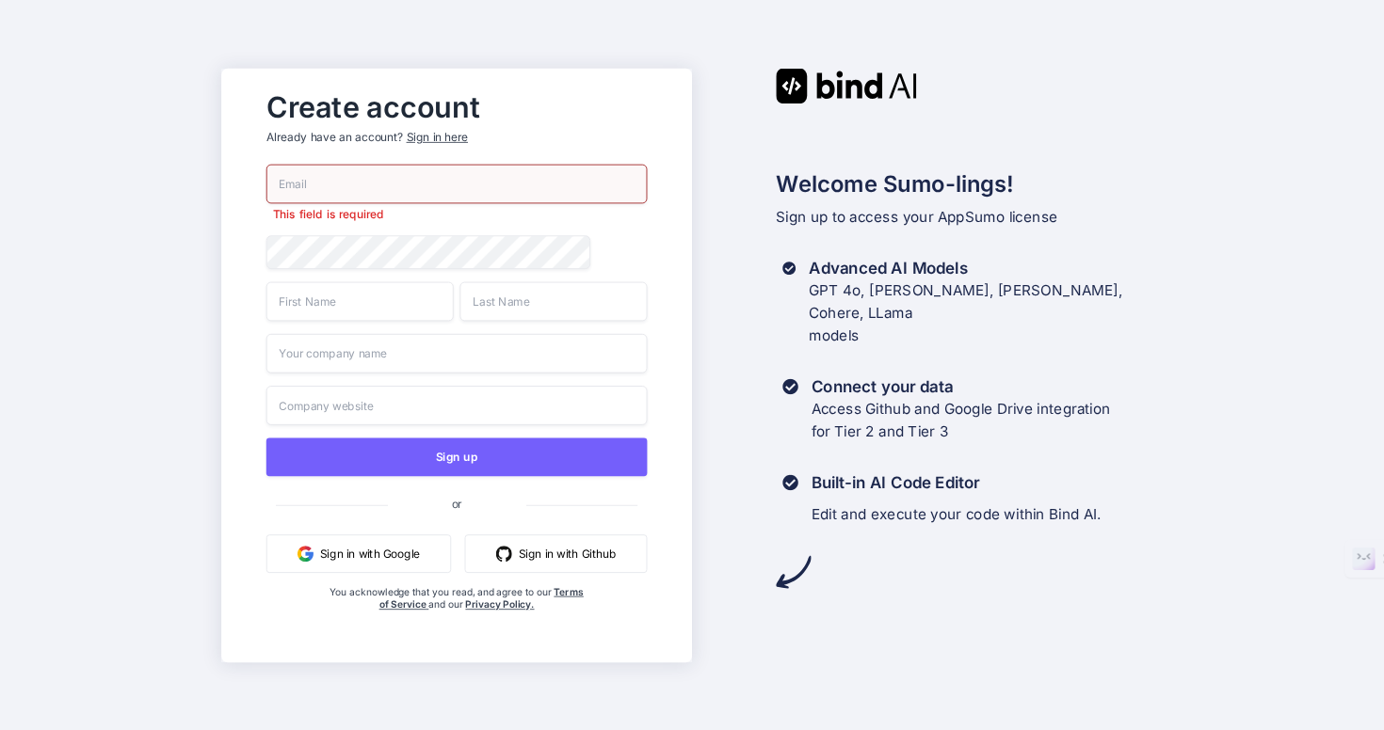
click at [441, 141] on div "Sign in here" at bounding box center [437, 137] width 61 height 16
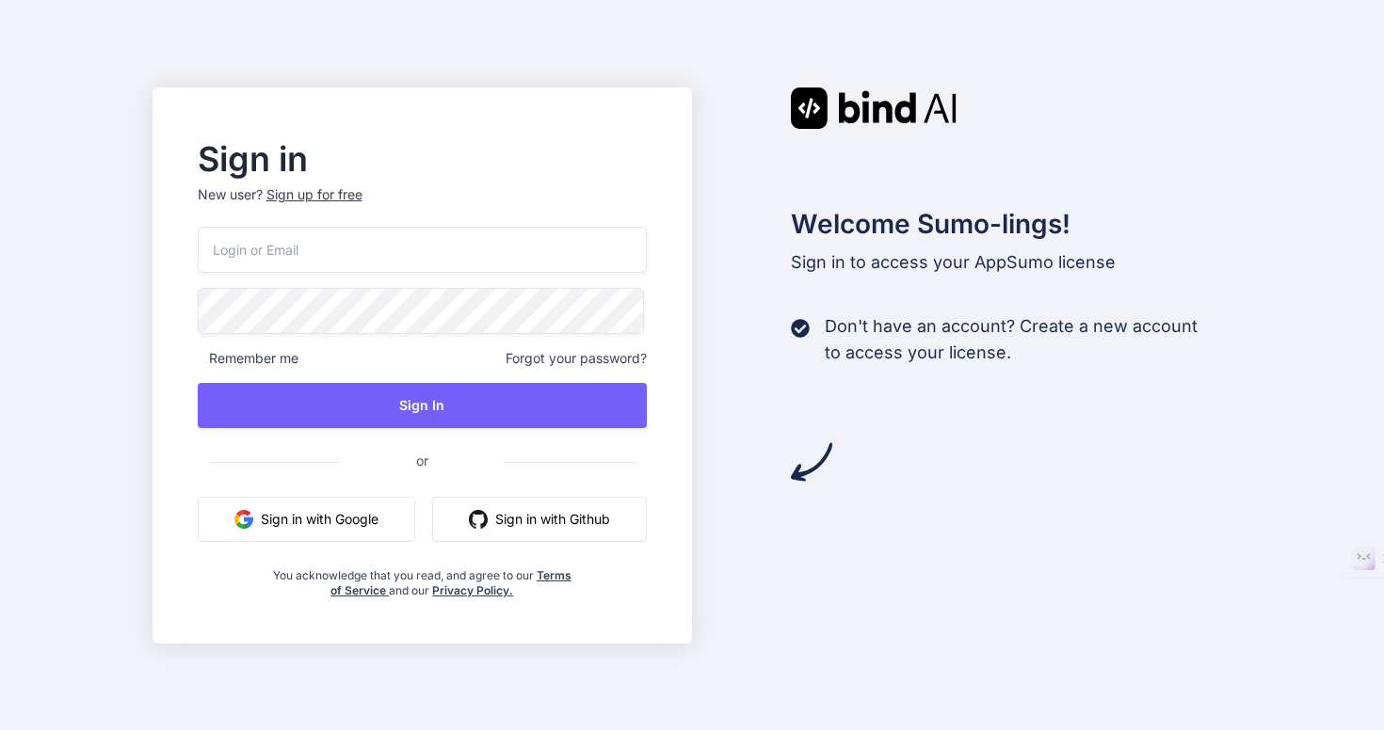
click at [325, 252] on input "email" at bounding box center [423, 250] width 450 height 46
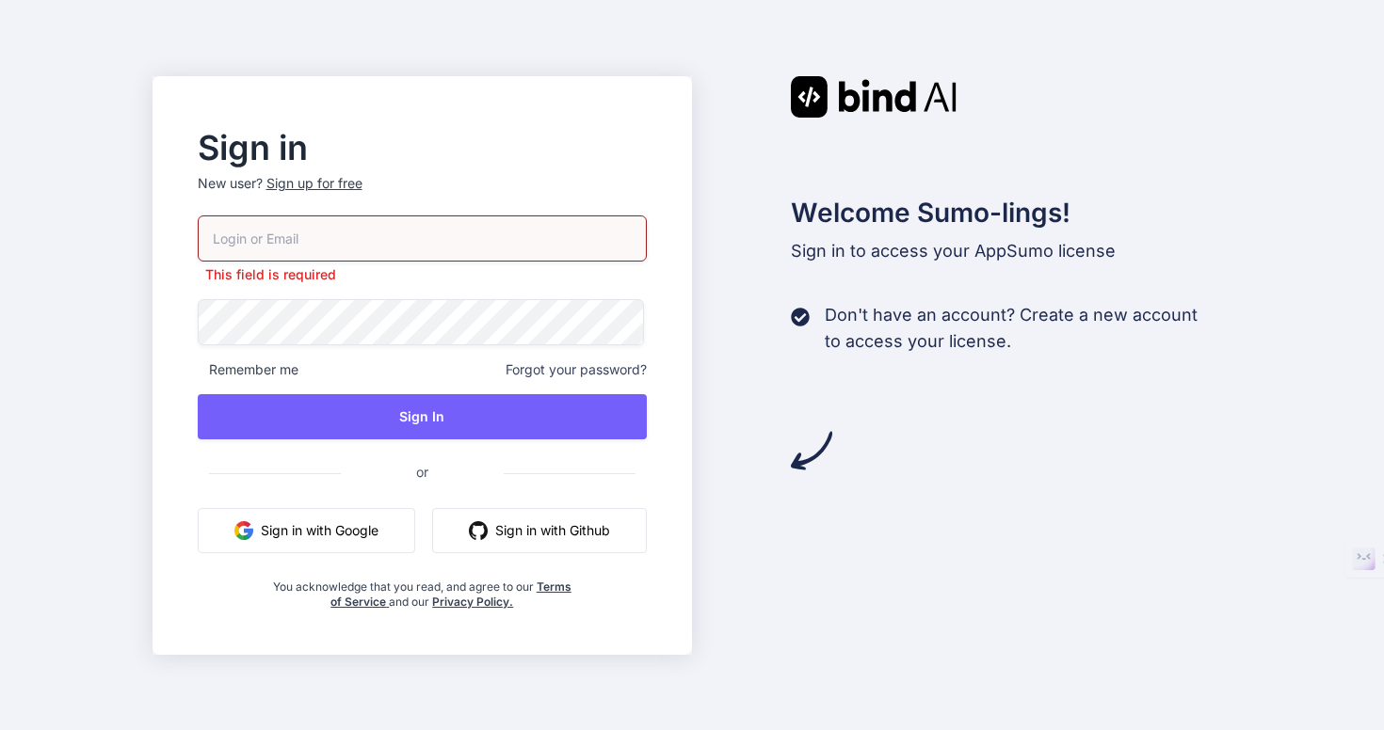
click at [0, 729] on nordpass-autofill-portal at bounding box center [0, 730] width 0 height 0
type input "[EMAIL_ADDRESS][DOMAIN_NAME]"
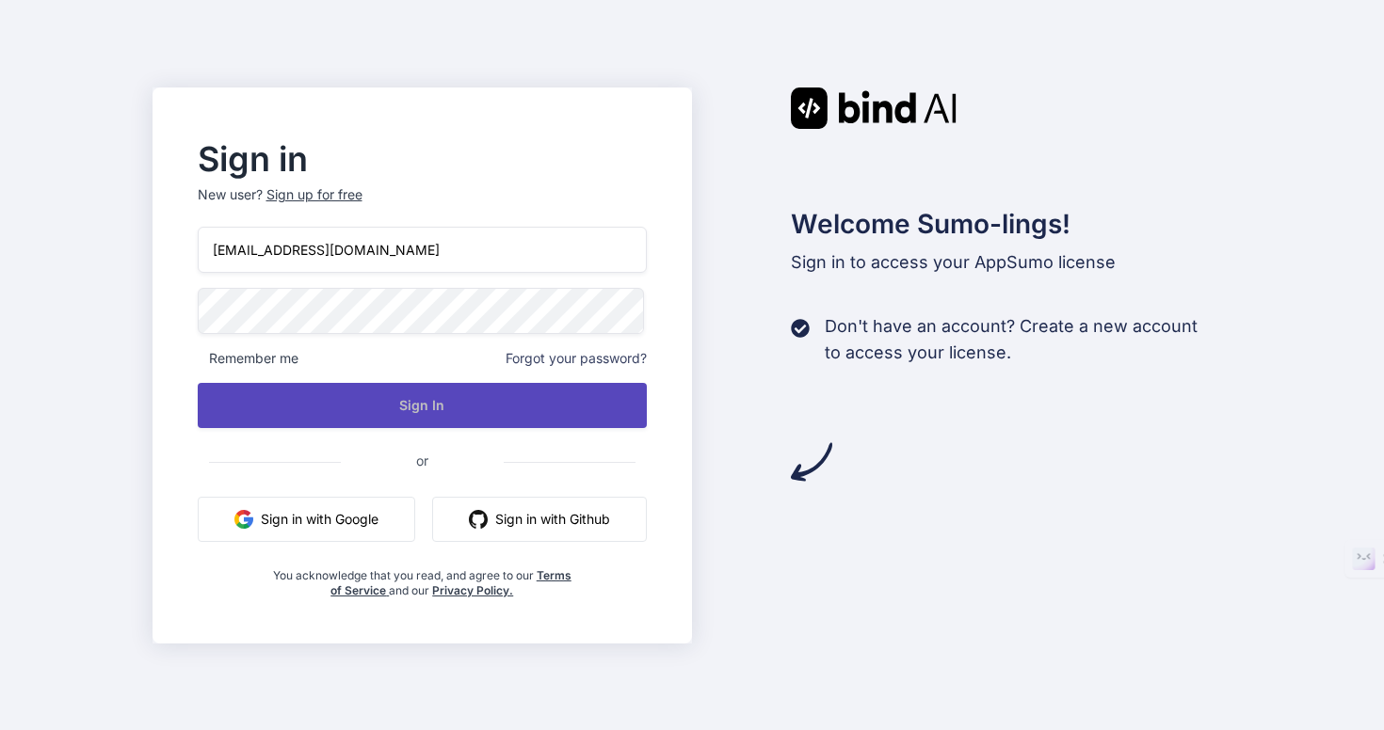
click at [350, 402] on button "Sign In" at bounding box center [423, 405] width 450 height 45
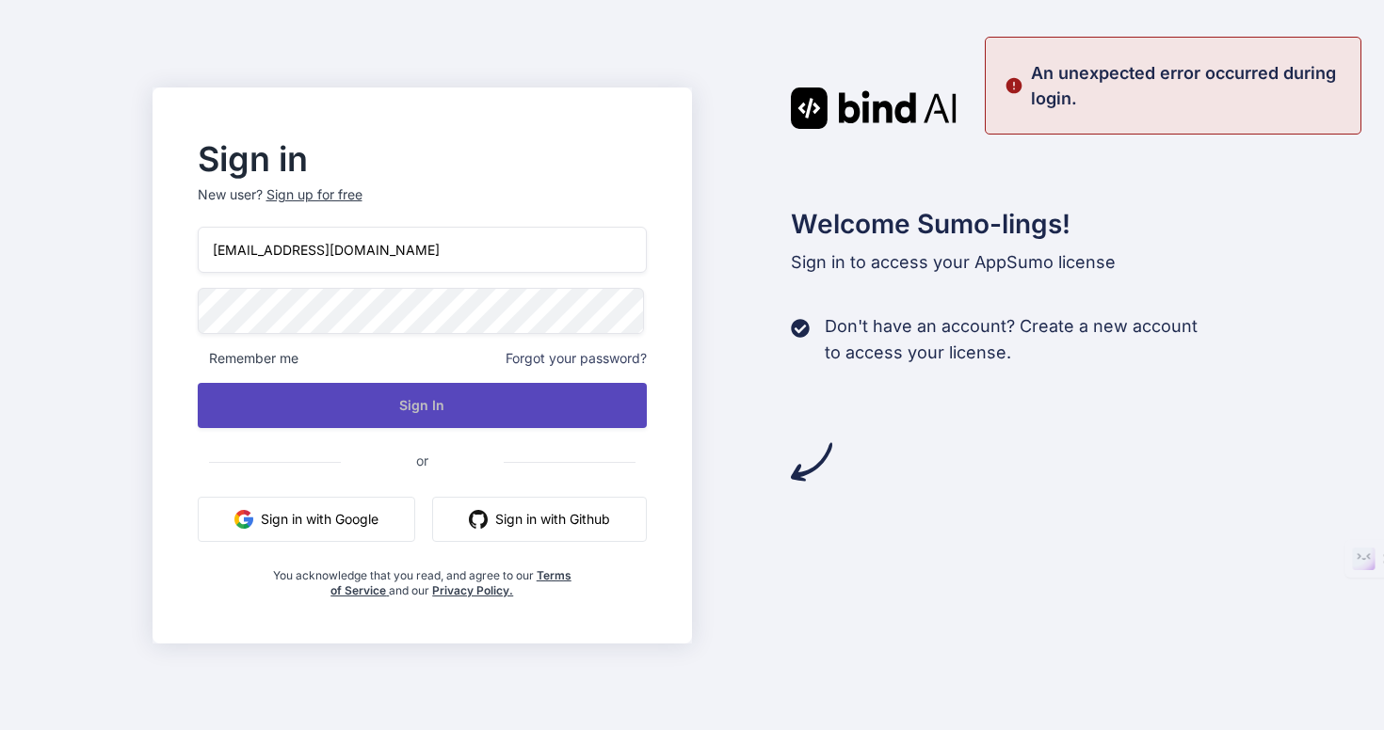
click at [374, 409] on button "Sign In" at bounding box center [423, 405] width 450 height 45
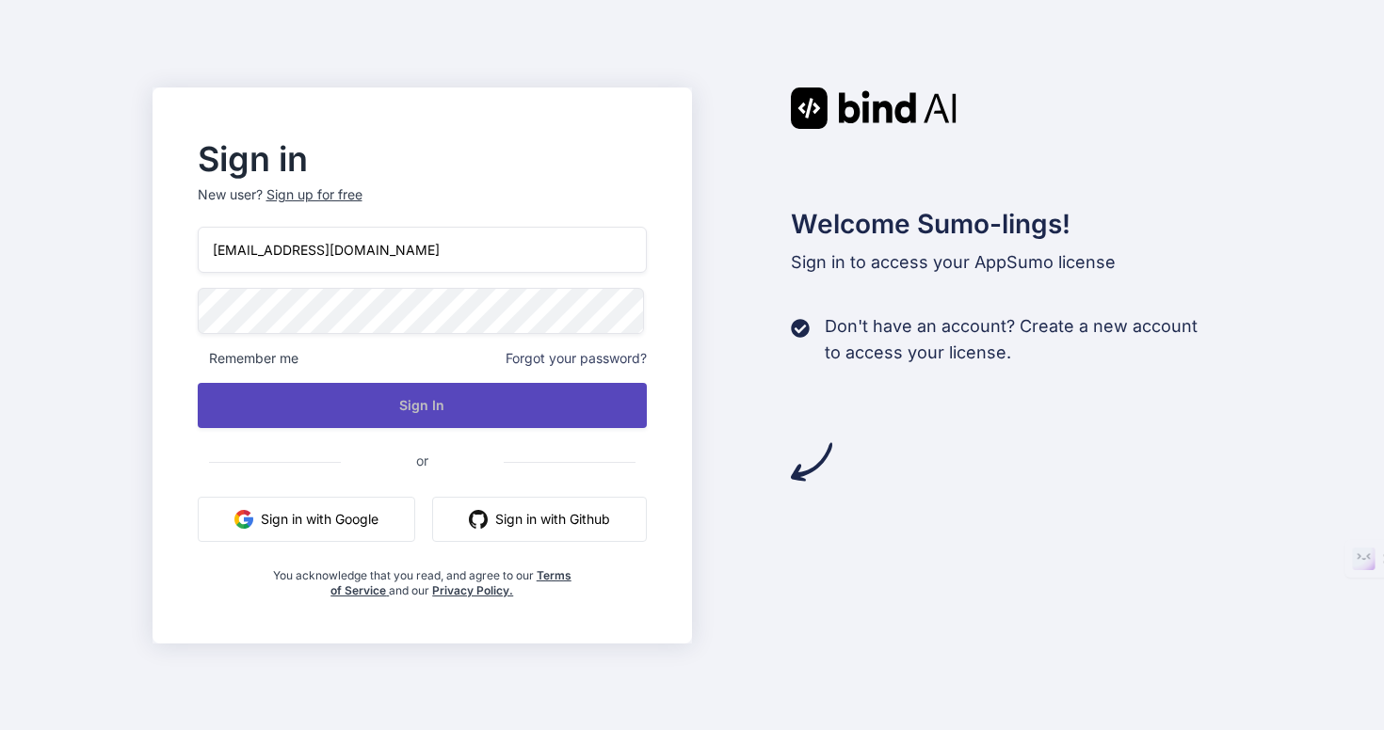
click at [375, 386] on button "Sign In" at bounding box center [423, 405] width 450 height 45
click at [473, 414] on button "Sign In" at bounding box center [423, 405] width 450 height 45
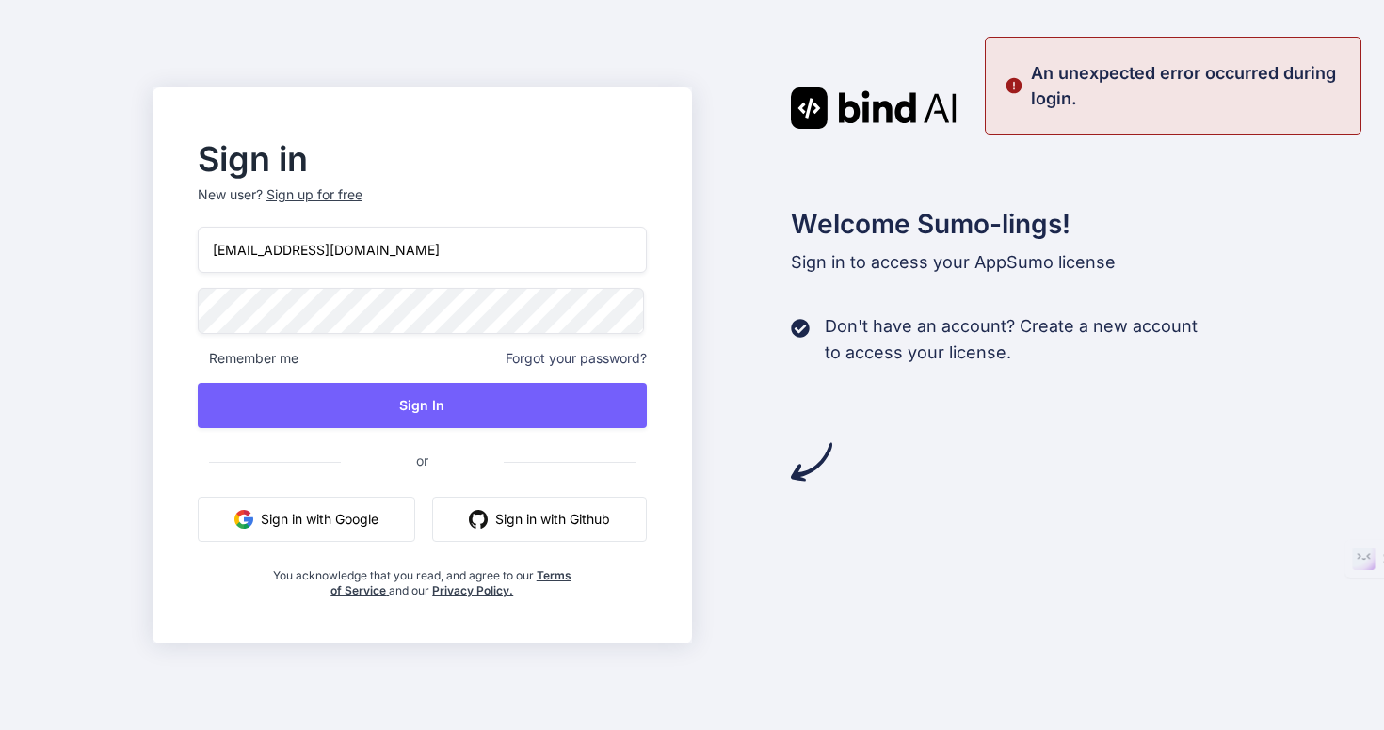
click at [344, 192] on div "Sign up for free" at bounding box center [314, 194] width 96 height 19
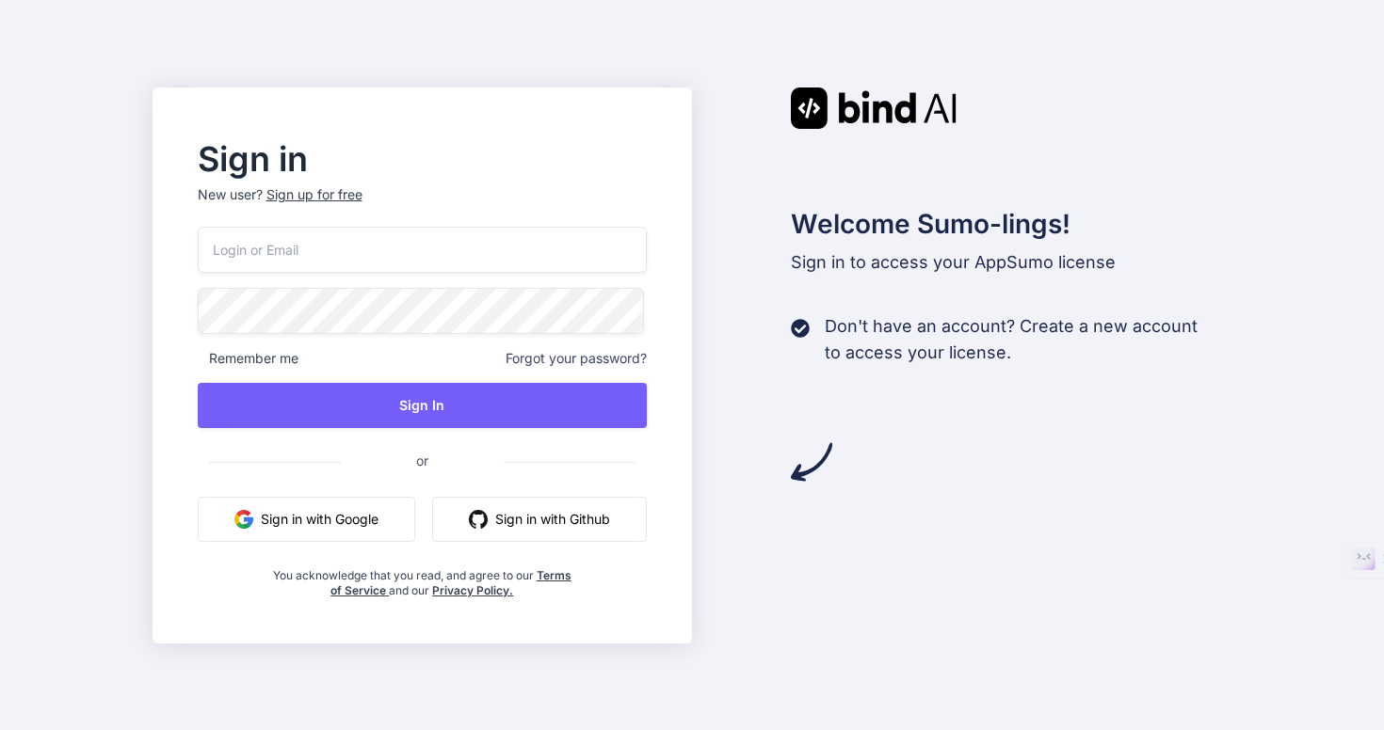
click at [336, 513] on button "Sign in with Google" at bounding box center [306, 519] width 217 height 45
